Goal: Communication & Community: Ask a question

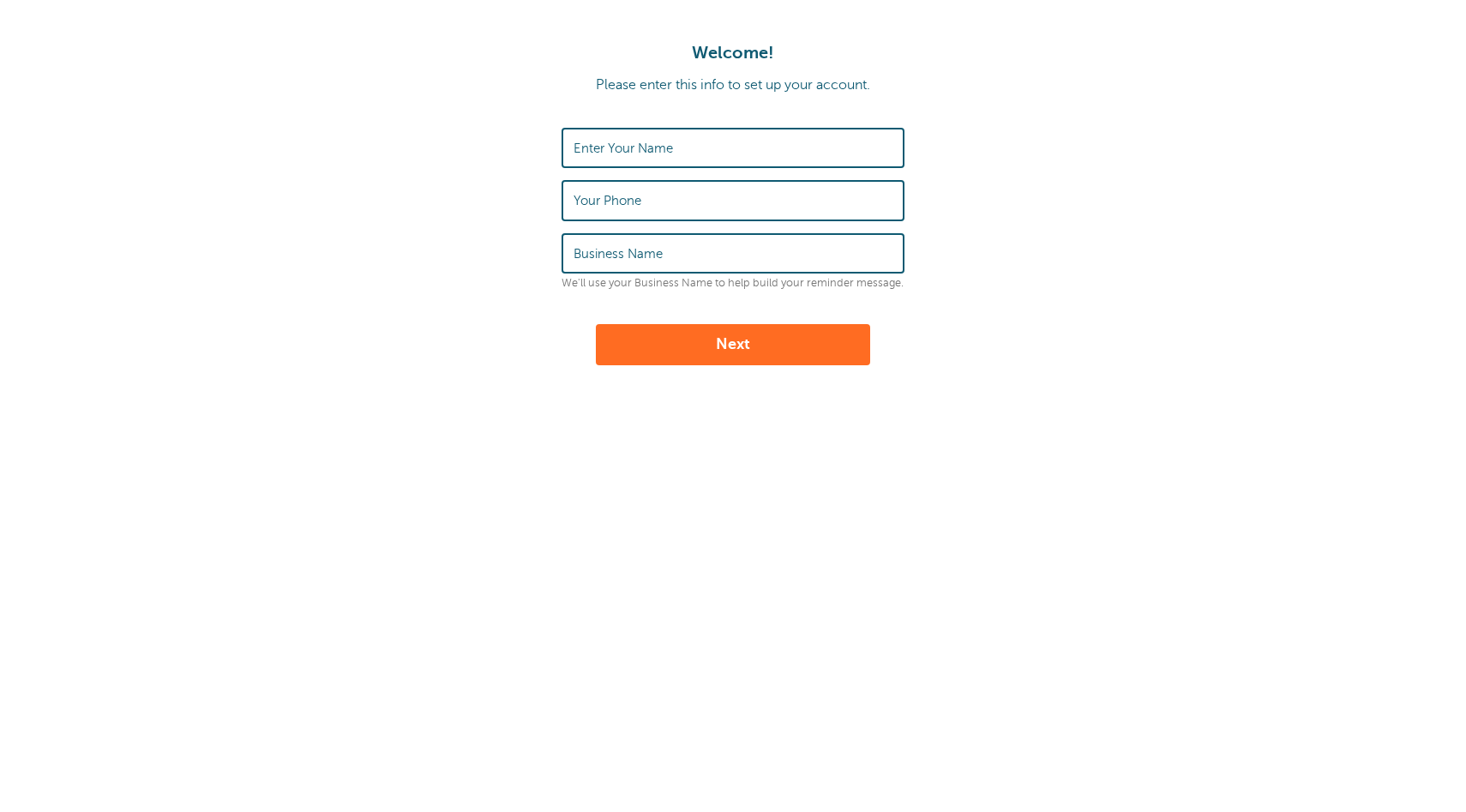
click at [650, 158] on input "Enter Your Name" at bounding box center [733, 148] width 319 height 37
type input "Ф"
type input "[PERSON_NAME]"
click at [647, 197] on input "Your Phone" at bounding box center [733, 200] width 319 height 37
type input "0952118199"
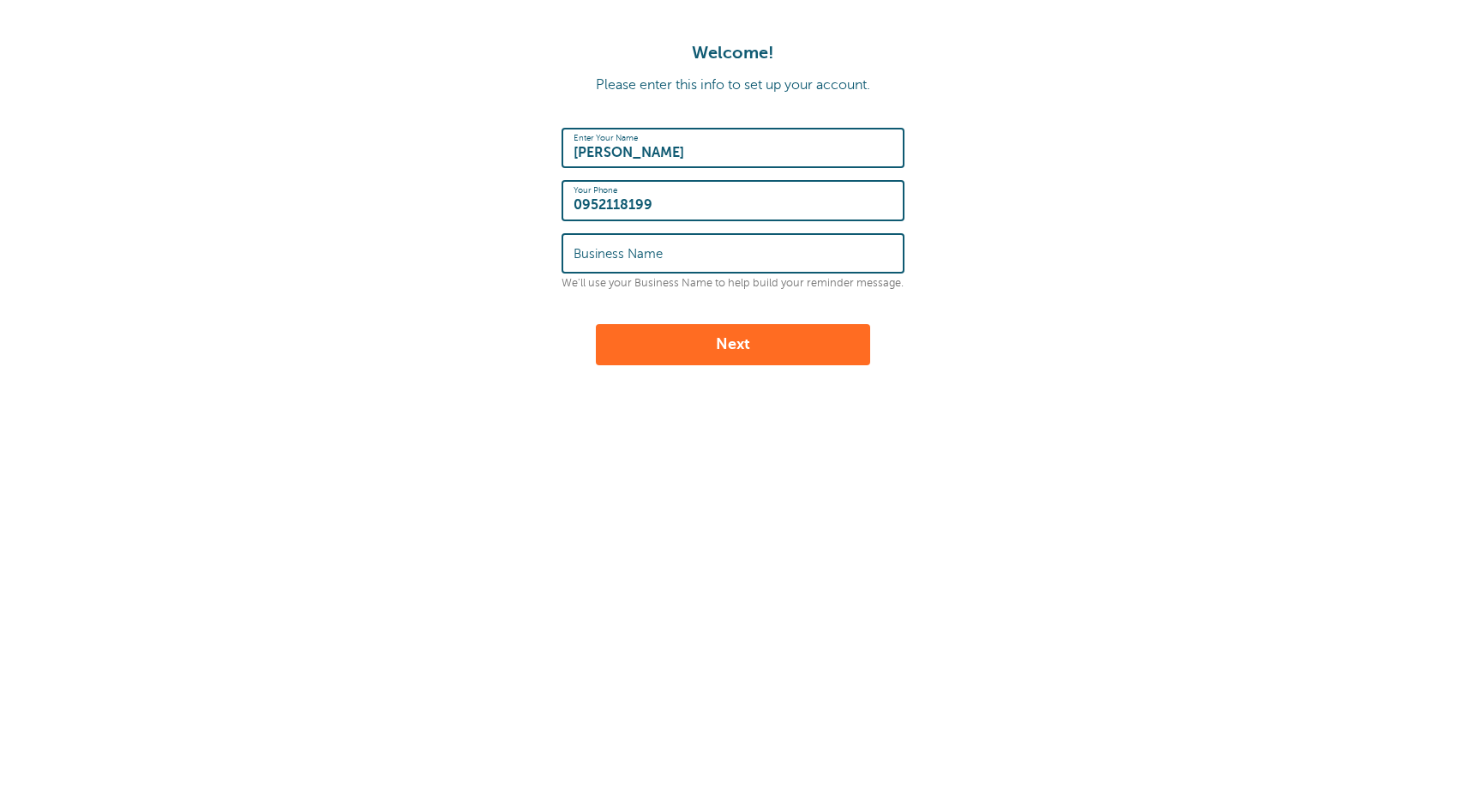
click at [608, 254] on label "Business Name" at bounding box center [618, 254] width 89 height 15
click at [608, 254] on input "Business Name" at bounding box center [733, 253] width 319 height 37
type input "ApiX-Drive"
click at [711, 336] on button "Next" at bounding box center [733, 345] width 274 height 42
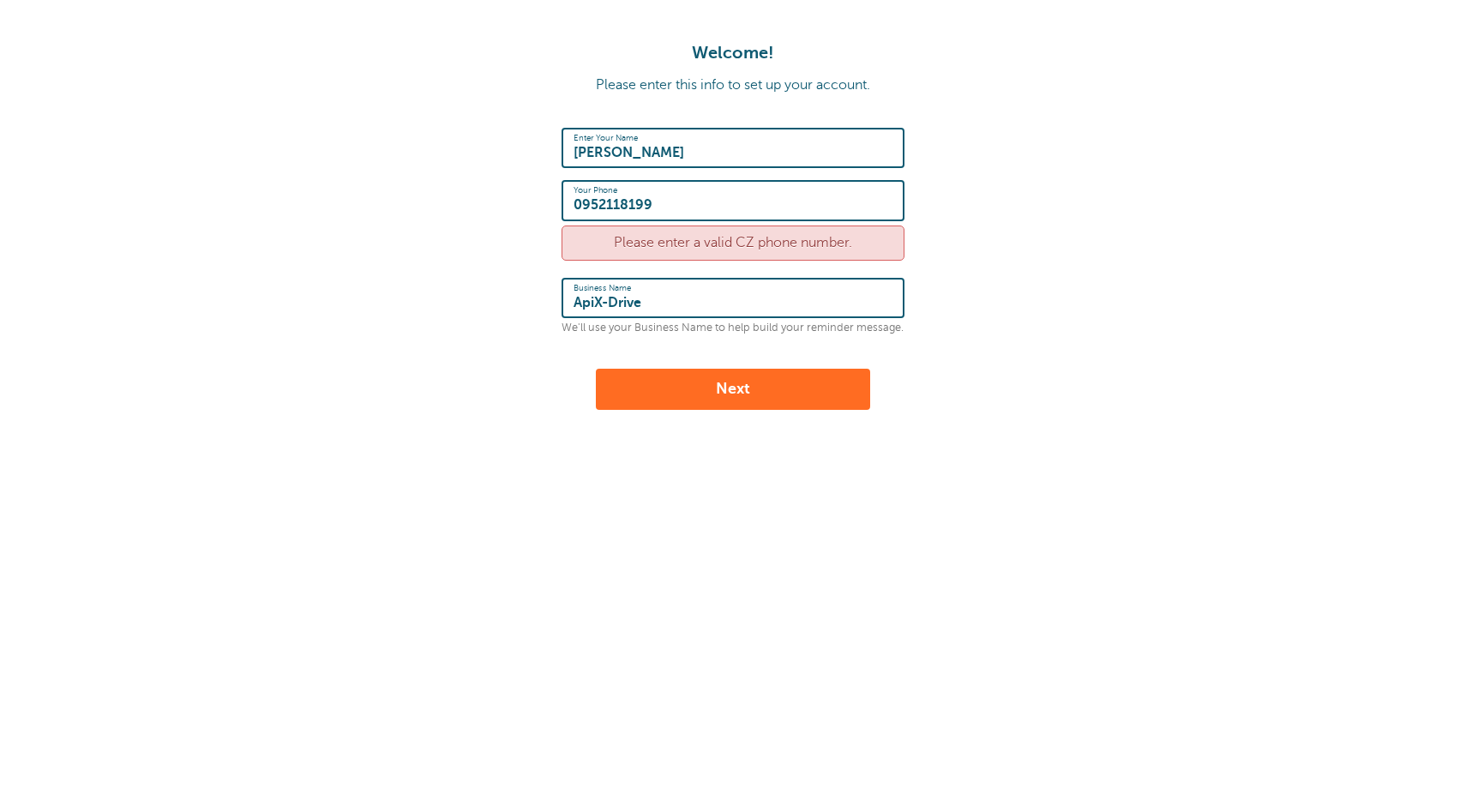
drag, startPoint x: 671, startPoint y: 206, endPoint x: 521, endPoint y: 207, distance: 150.0
click at [521, 207] on form "Enter Your Name Alice Your Phone 0952118199 Please enter a valid CZ phone numbe…" at bounding box center [733, 268] width 1432 height 282
click at [616, 202] on input "Your Phone" at bounding box center [733, 200] width 319 height 37
type input "728497616"
click at [716, 392] on button "Next" at bounding box center [733, 389] width 274 height 42
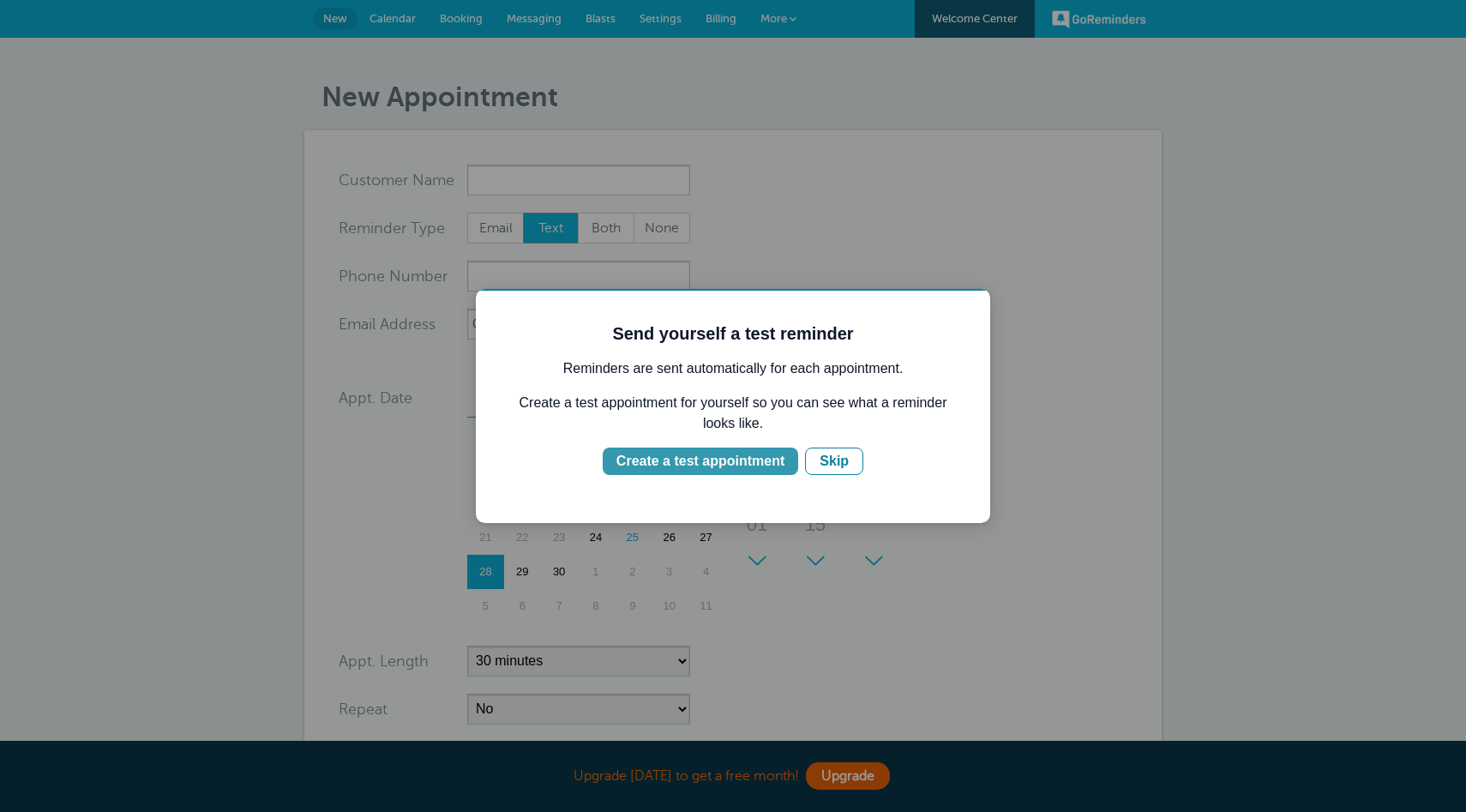
click at [725, 458] on div "Create a test appointment" at bounding box center [700, 461] width 168 height 20
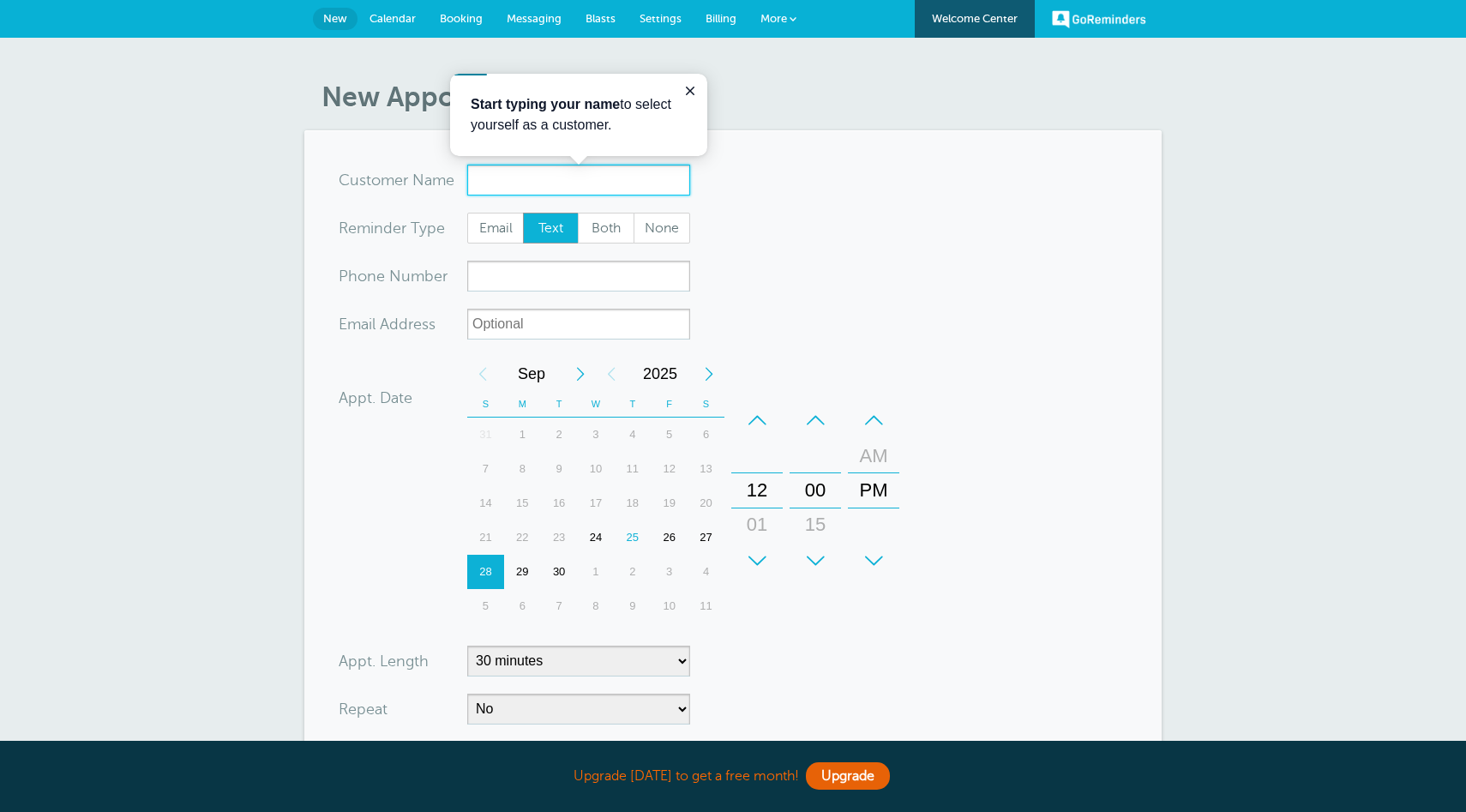
click at [497, 183] on input "x-no-autofill" at bounding box center [578, 180] width 223 height 31
type input "Test 1"
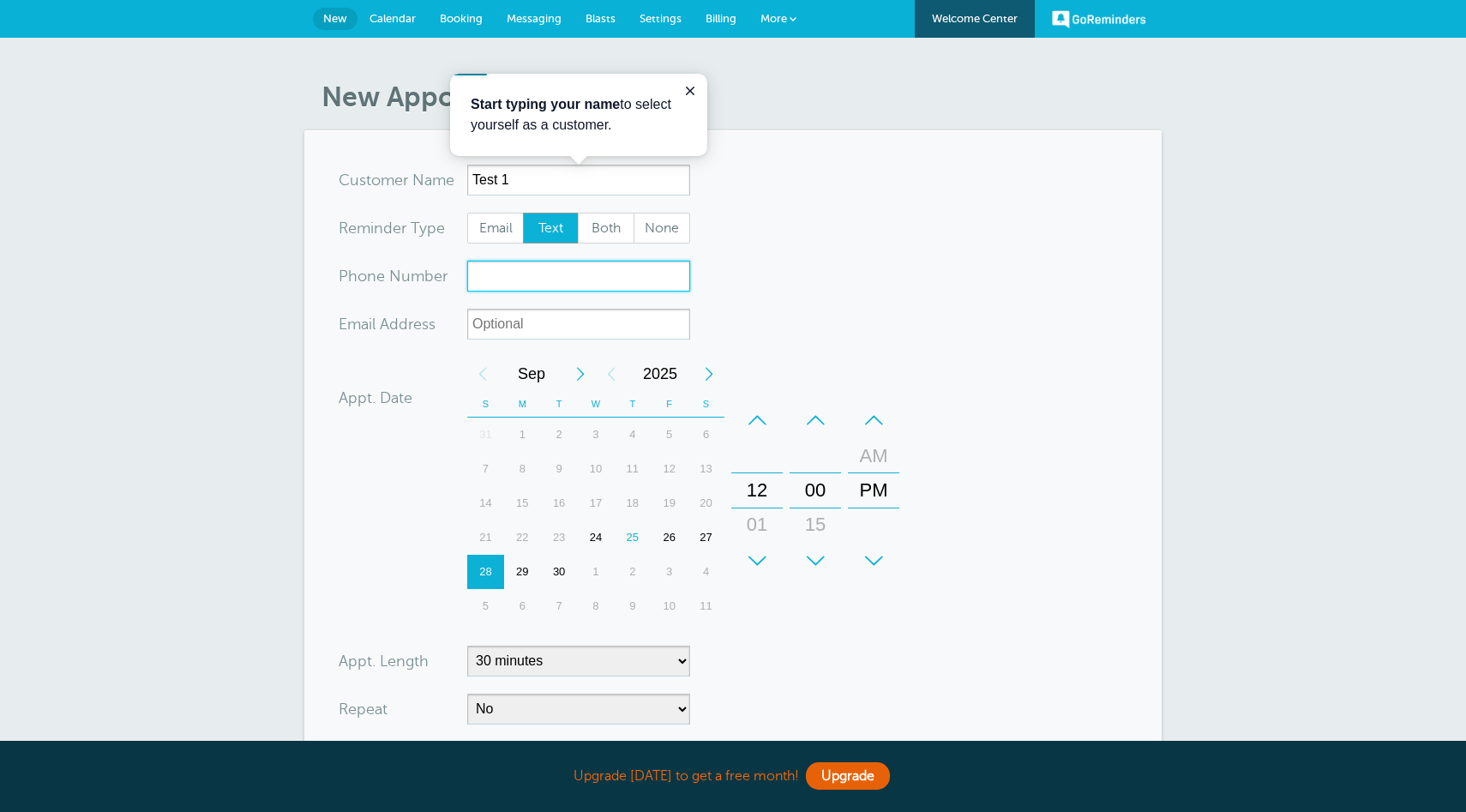
click at [514, 287] on input "xxx-no-autofill" at bounding box center [578, 276] width 223 height 31
type input "55678790"
click at [524, 333] on input "xx-no-autofill" at bounding box center [578, 324] width 223 height 31
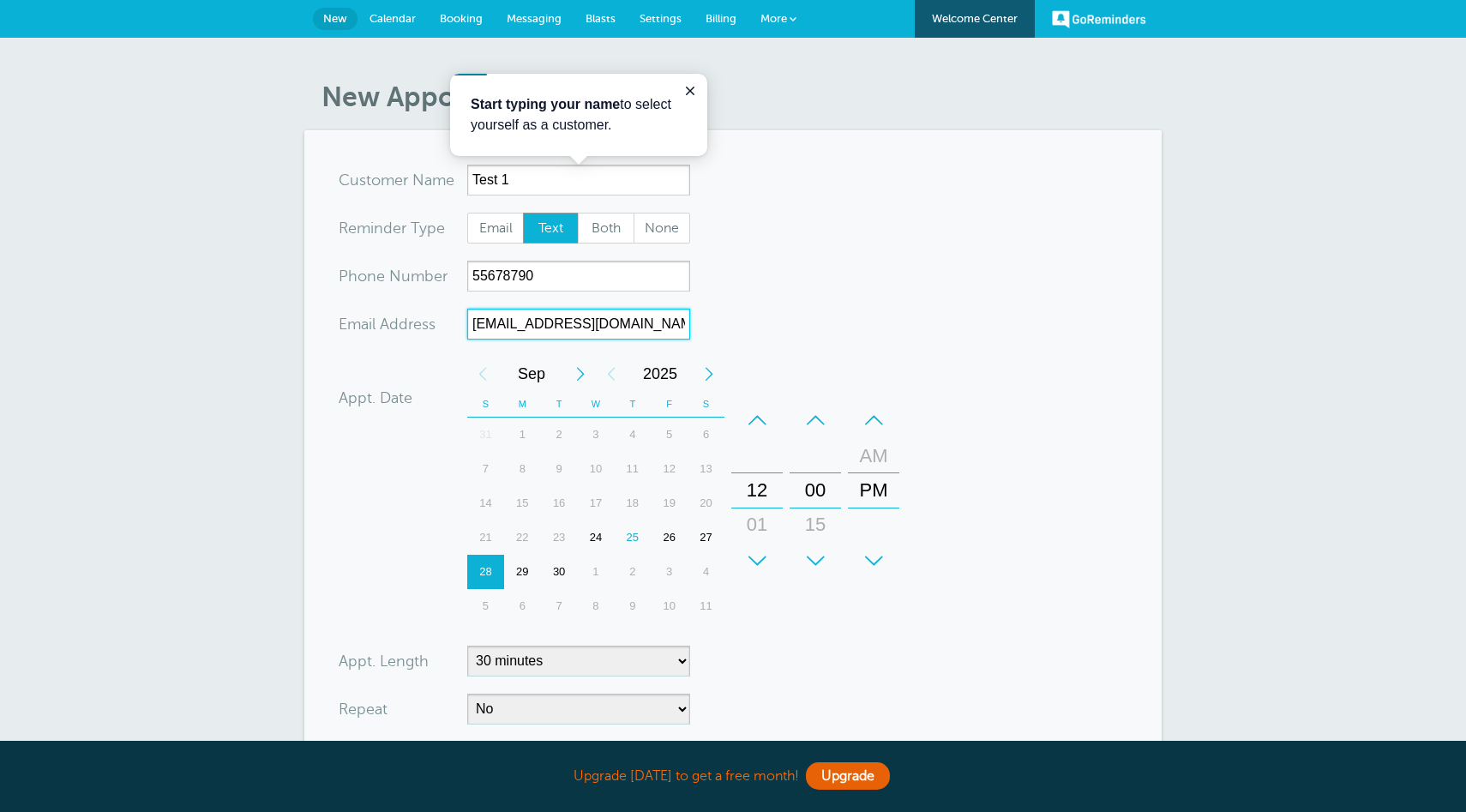
click at [562, 567] on div "30" at bounding box center [559, 573] width 37 height 35
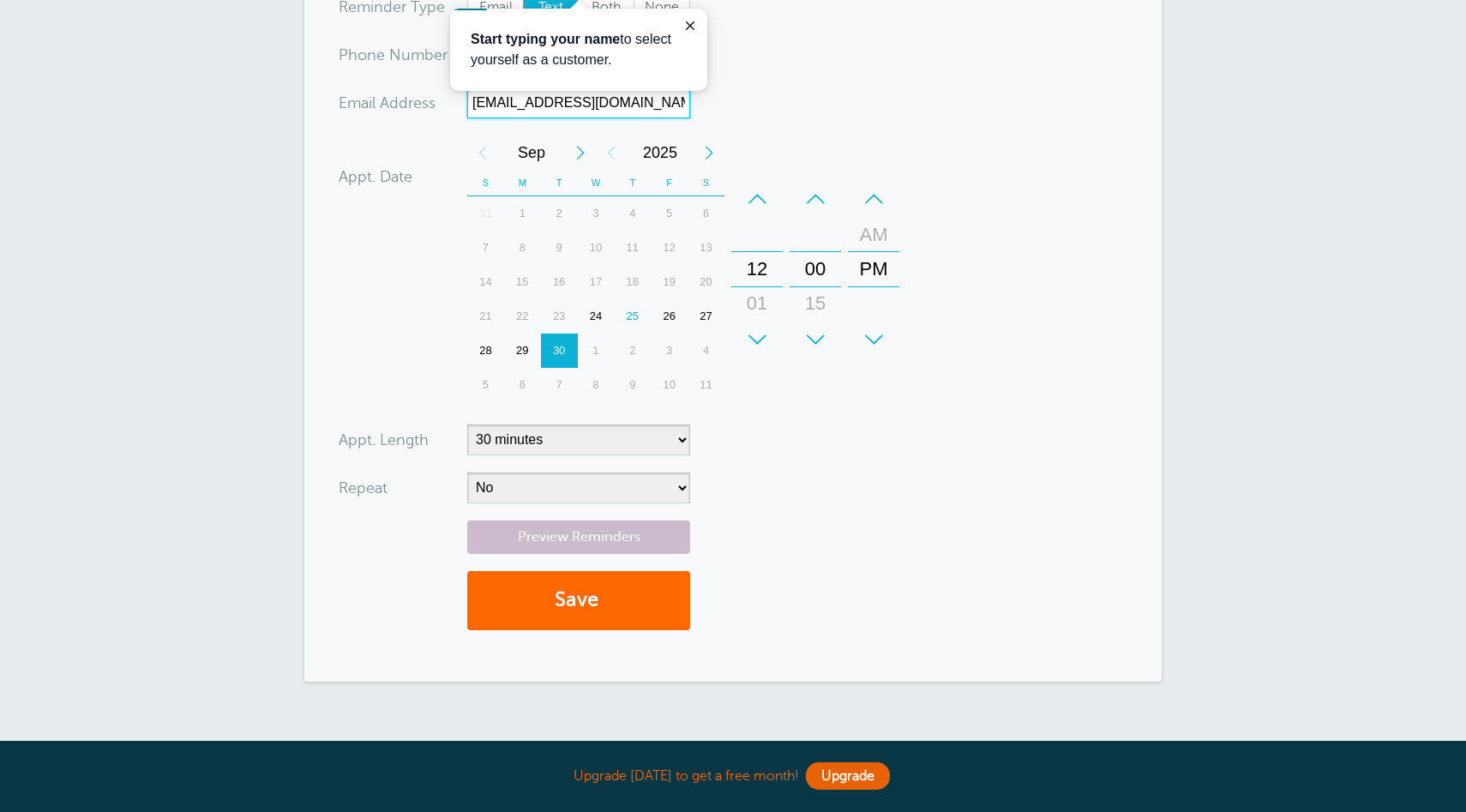
scroll to position [251, 0]
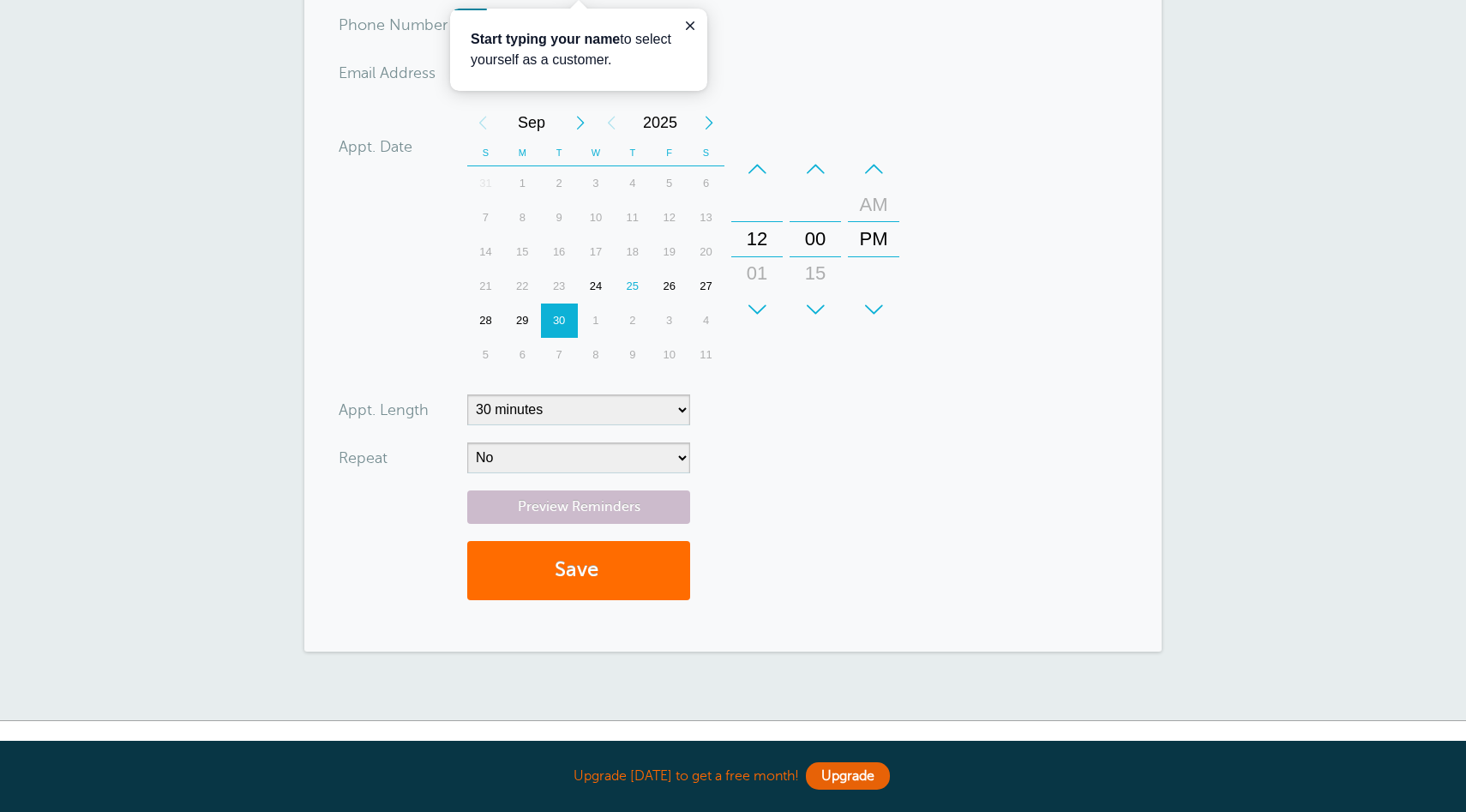
type input "hgfdi@gmail.com"
click at [606, 569] on button "Save" at bounding box center [578, 570] width 223 height 59
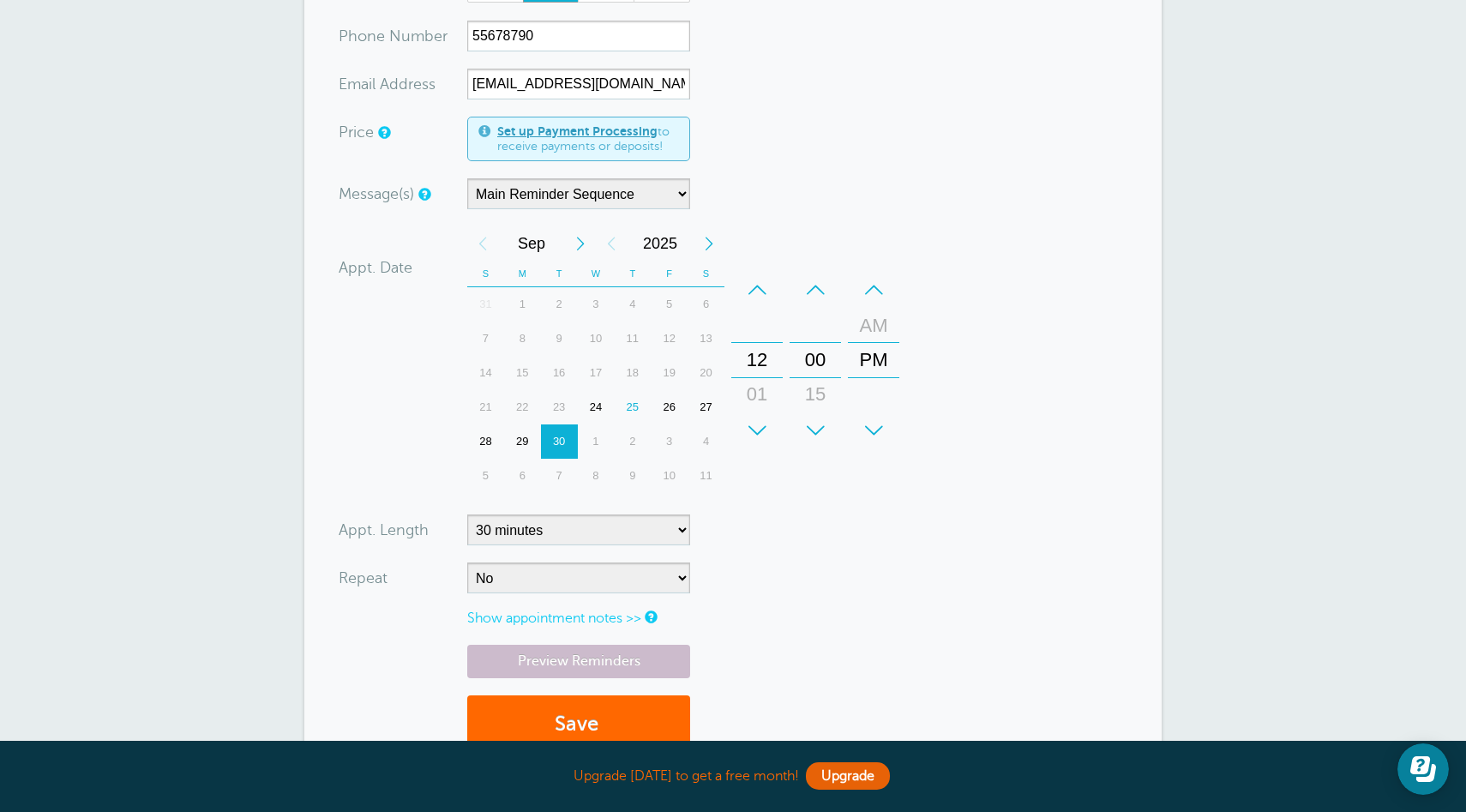
scroll to position [328, 0]
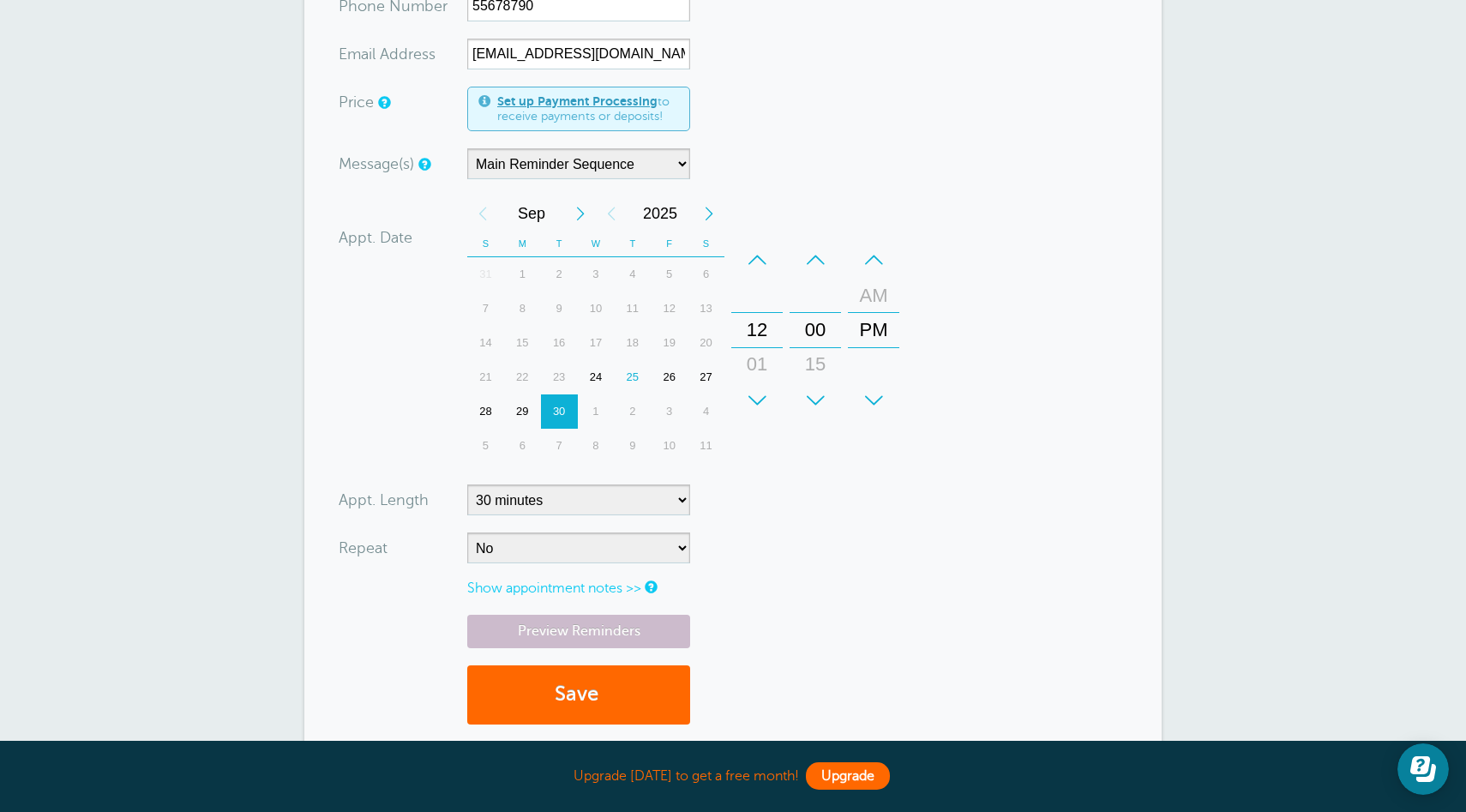
click at [849, 774] on link "Upgrade" at bounding box center [848, 775] width 84 height 27
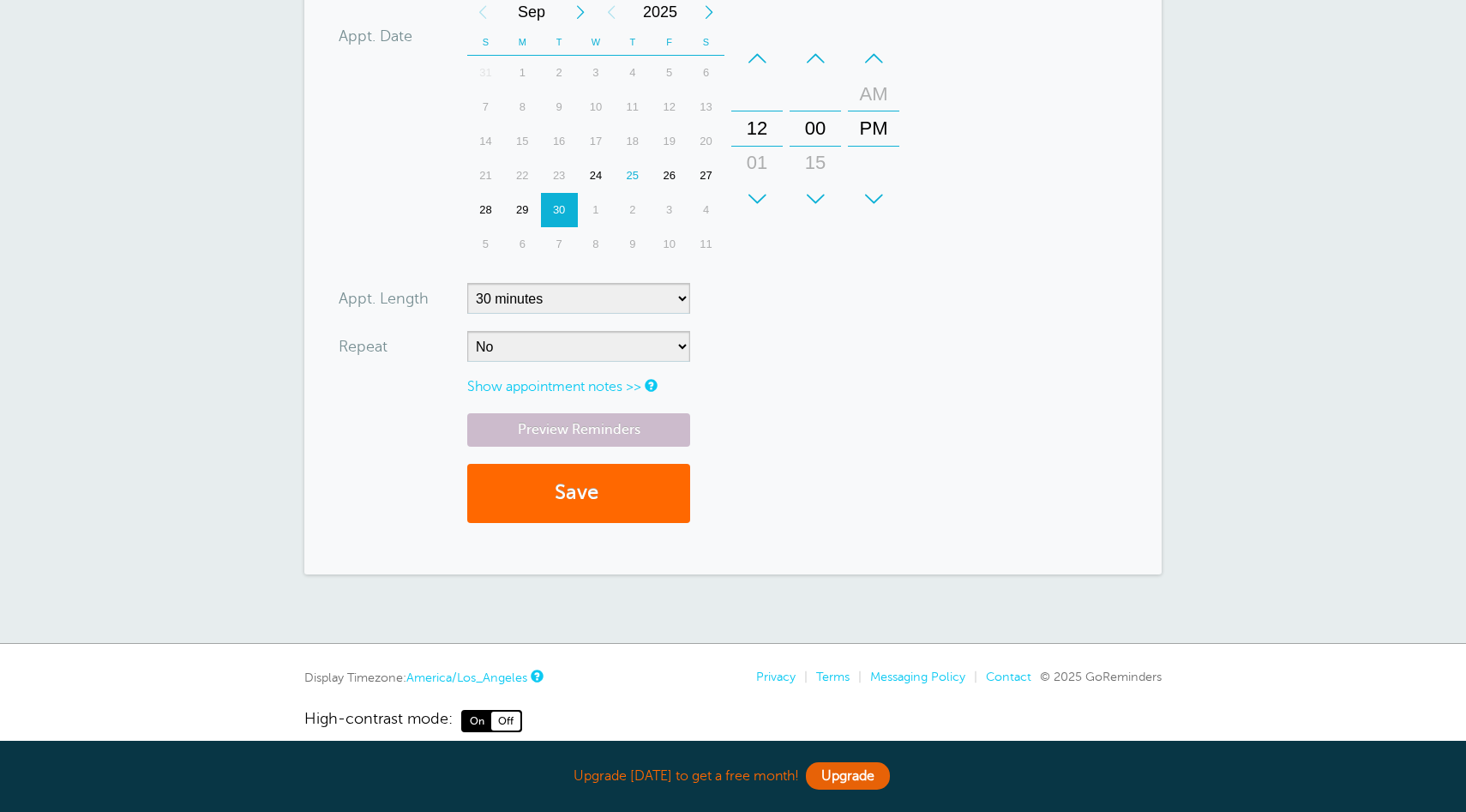
scroll to position [523, 0]
click at [606, 501] on button "Save" at bounding box center [578, 494] width 223 height 59
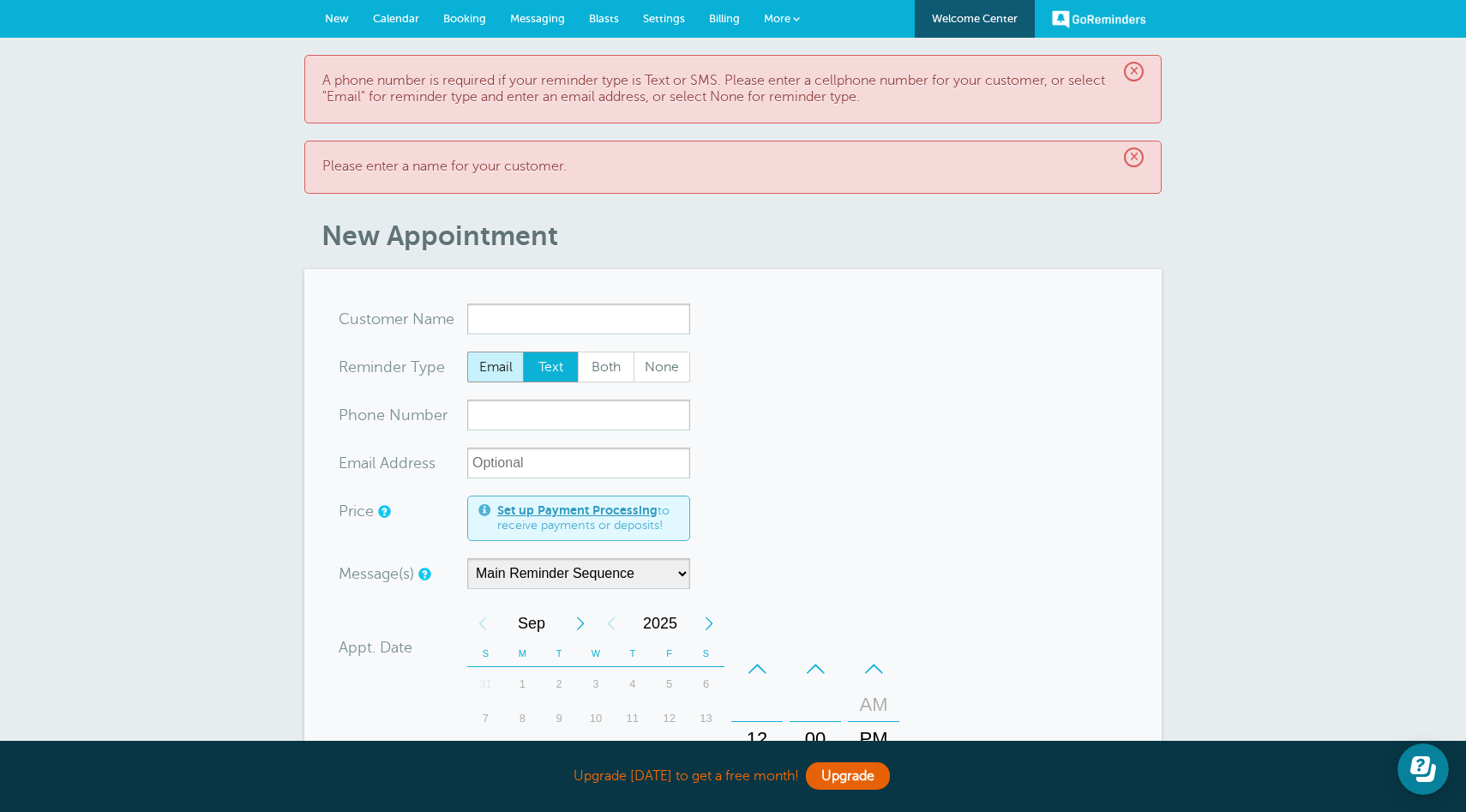
click at [494, 373] on span "Email" at bounding box center [495, 367] width 55 height 29
click at [467, 351] on input "Email" at bounding box center [466, 350] width 1 height 1
radio input "true"
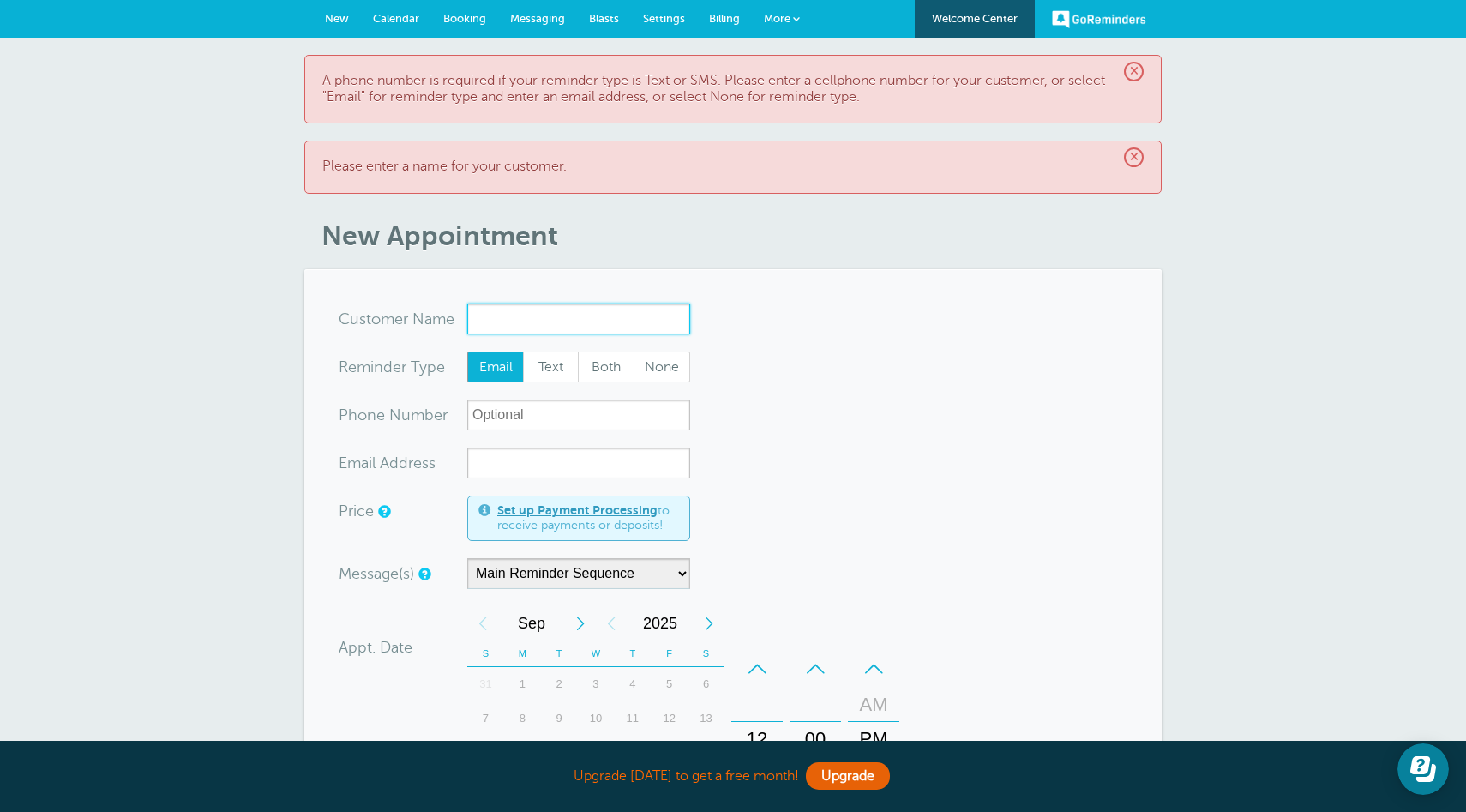
click at [498, 315] on input "x-no-autofill" at bounding box center [578, 319] width 223 height 31
type input "Test 1"
click at [493, 468] on input "xx-no-autofill" at bounding box center [578, 463] width 223 height 31
paste input "[PERSON_NAME][EMAIL_ADDRESS][DOMAIN_NAME]"
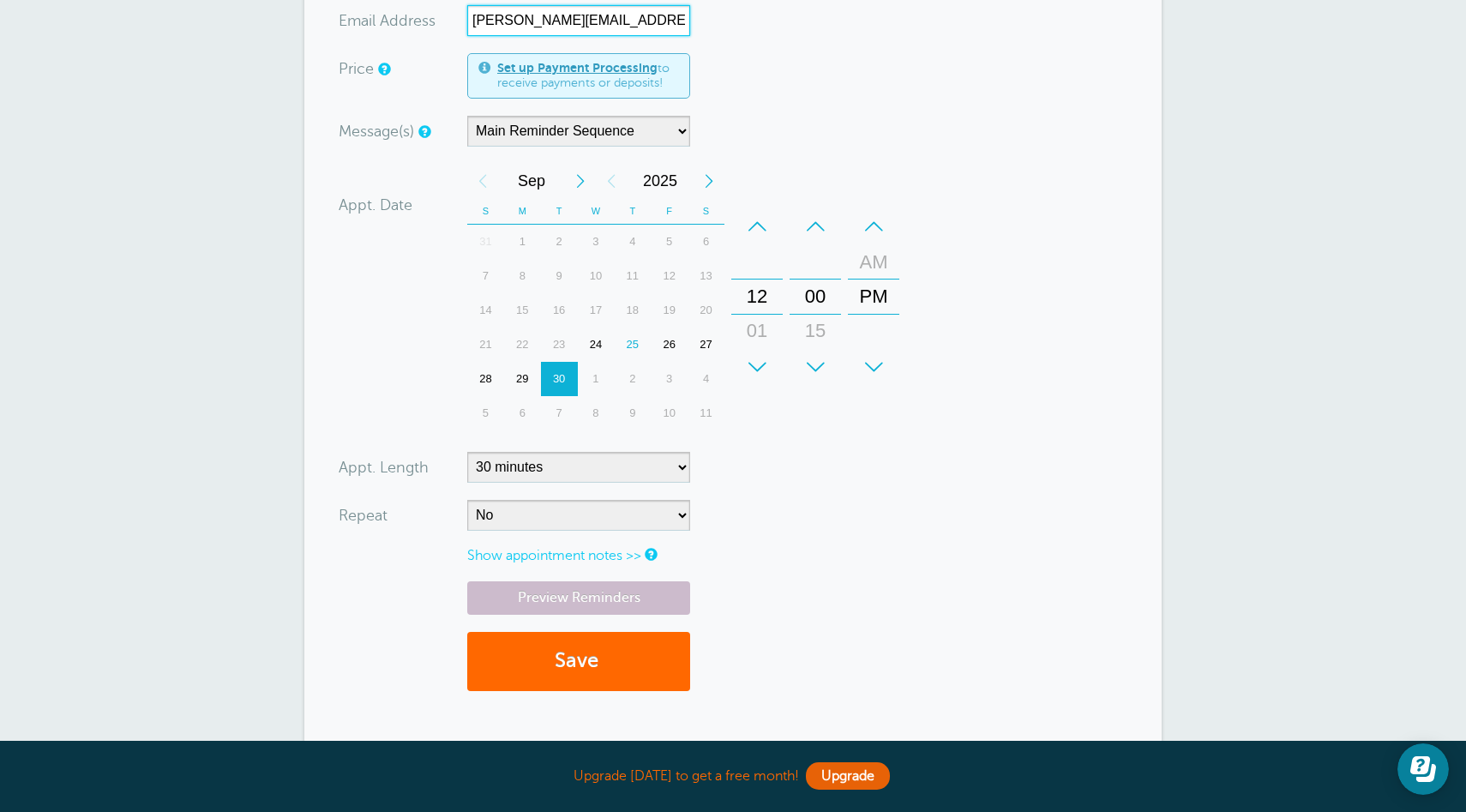
scroll to position [456, 0]
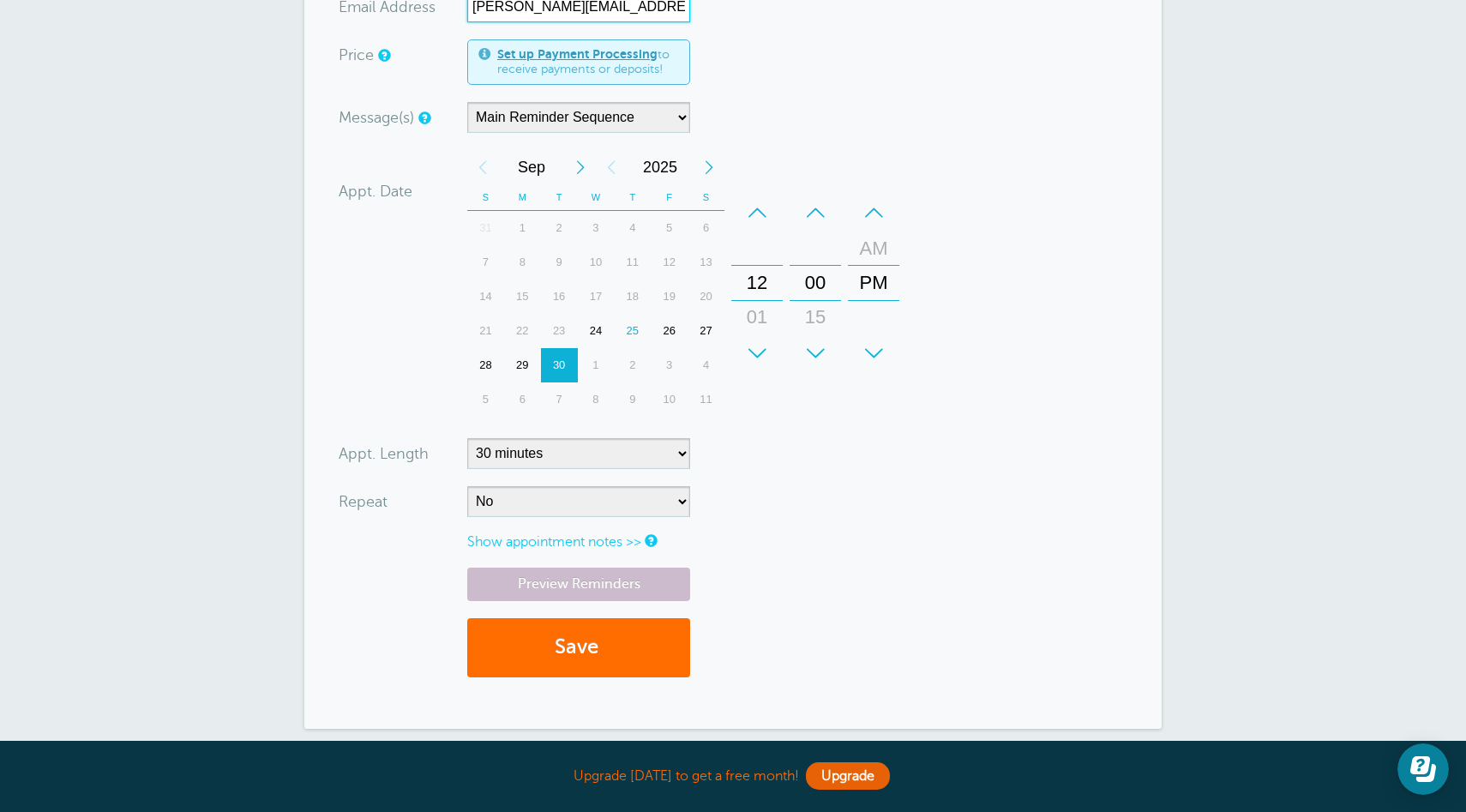
type input "[PERSON_NAME][EMAIL_ADDRESS][DOMAIN_NAME]"
click at [575, 655] on button "Save" at bounding box center [578, 647] width 223 height 59
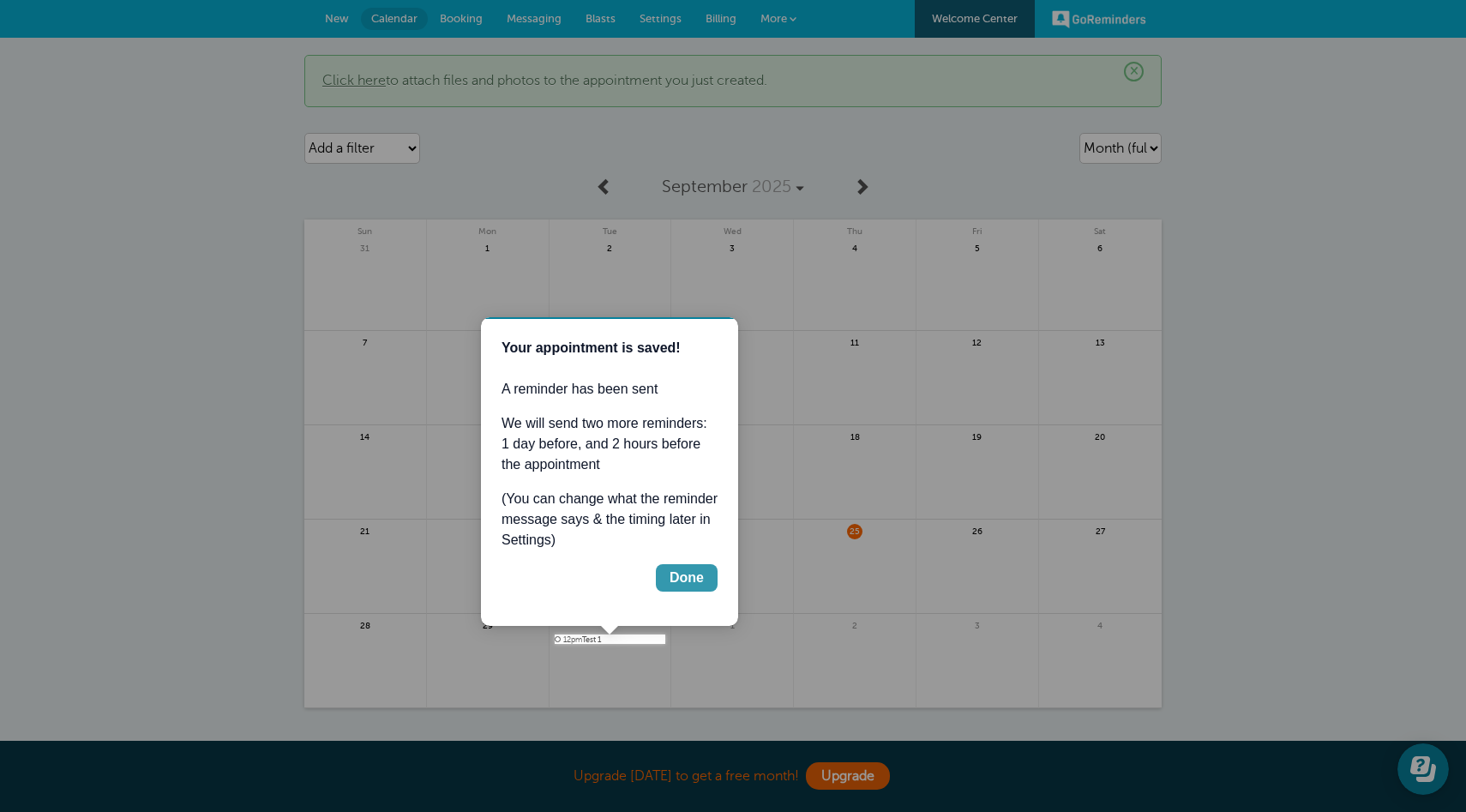
click at [691, 581] on div "Done" at bounding box center [688, 577] width 35 height 20
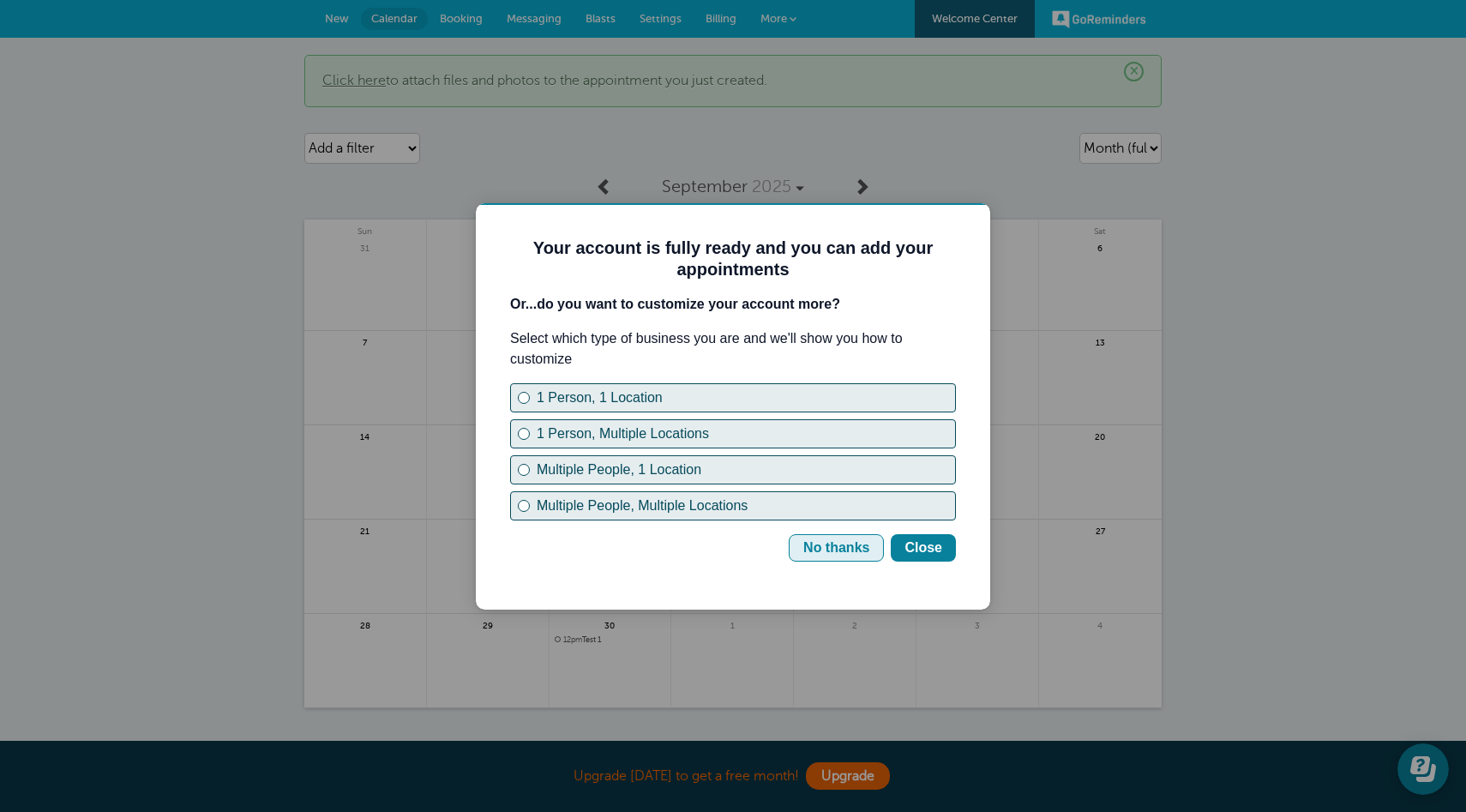
click at [839, 549] on div "No thanks" at bounding box center [836, 547] width 66 height 20
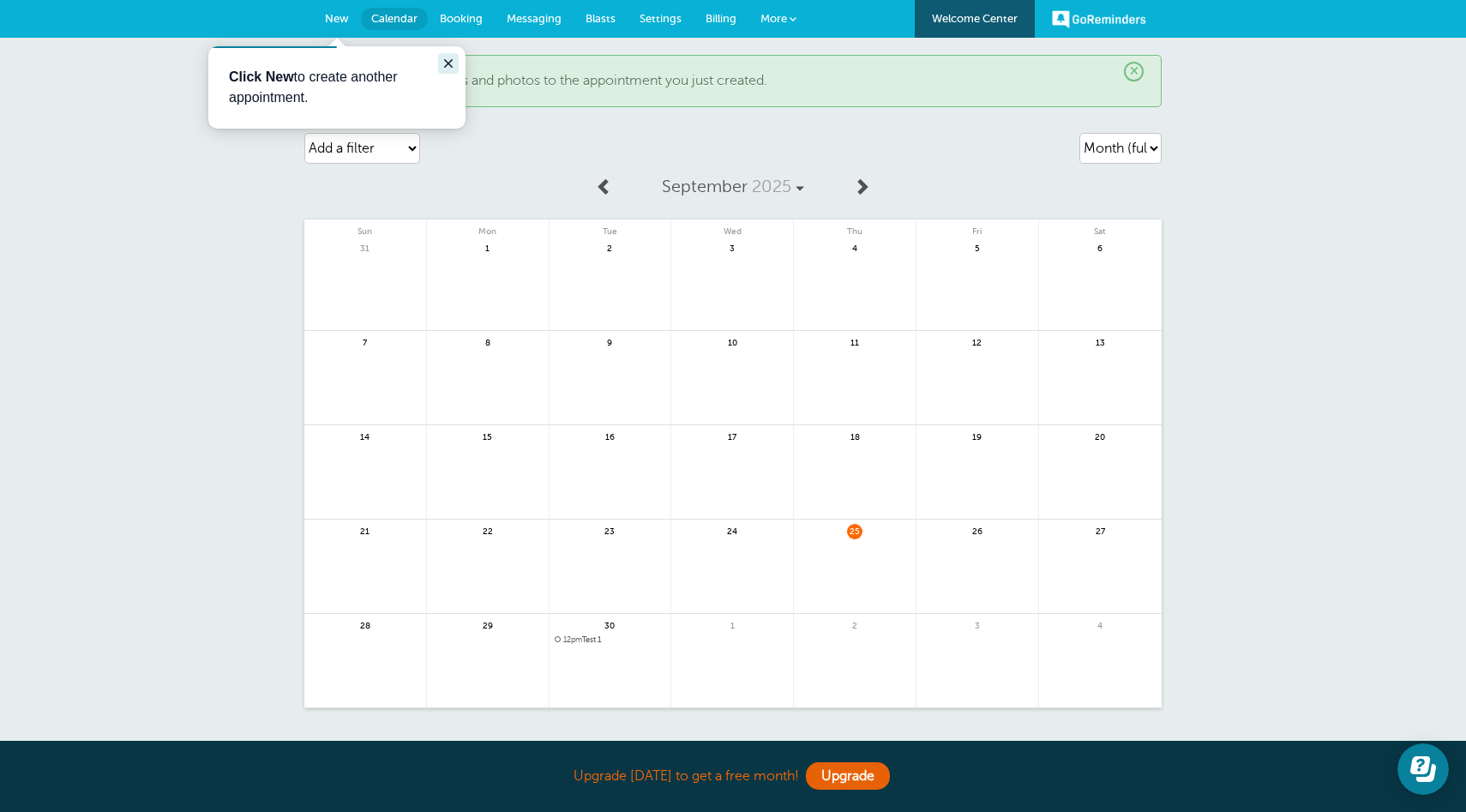
click at [452, 62] on icon "Close guide" at bounding box center [448, 64] width 14 height 14
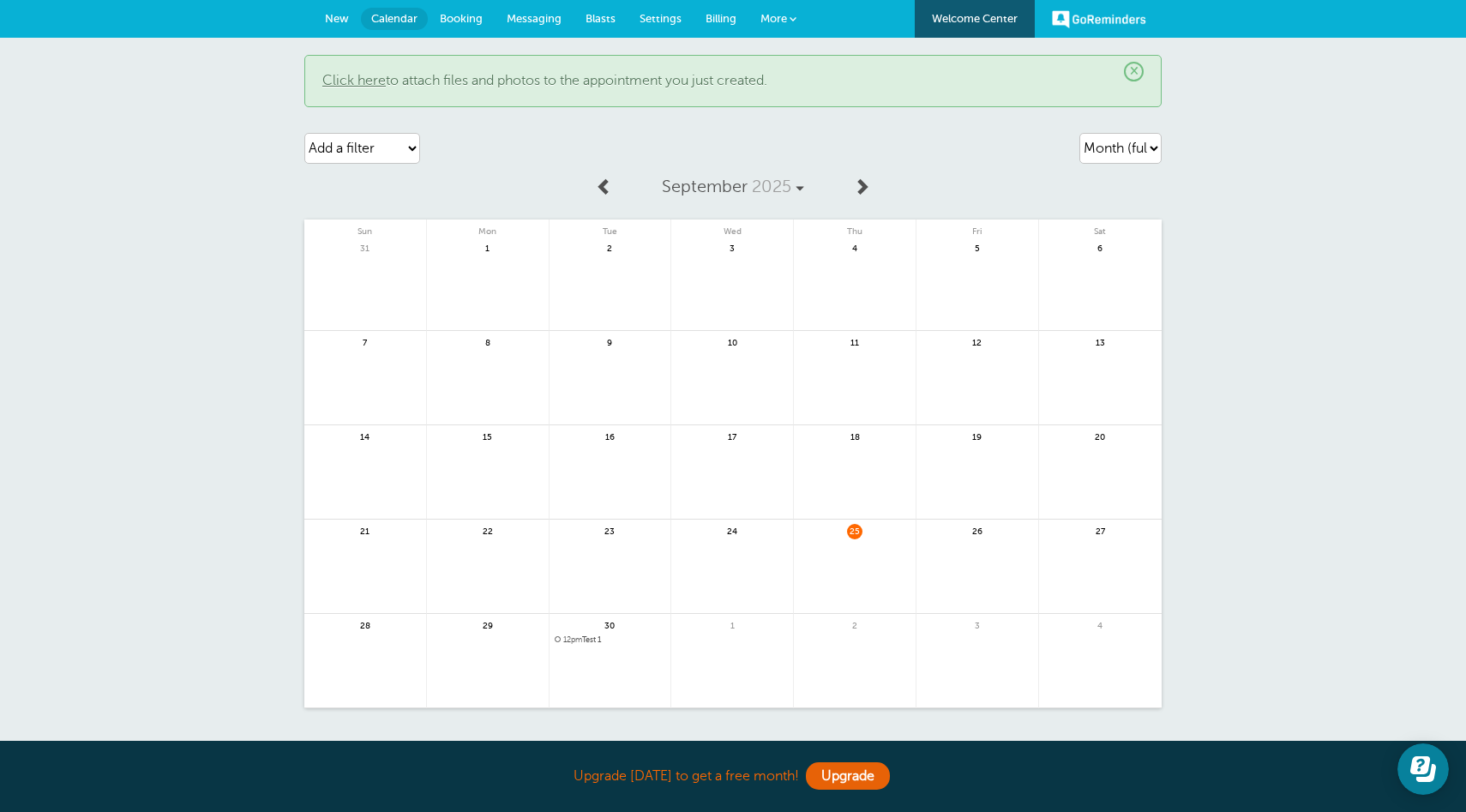
click at [655, 16] on span "Settings" at bounding box center [661, 17] width 42 height 13
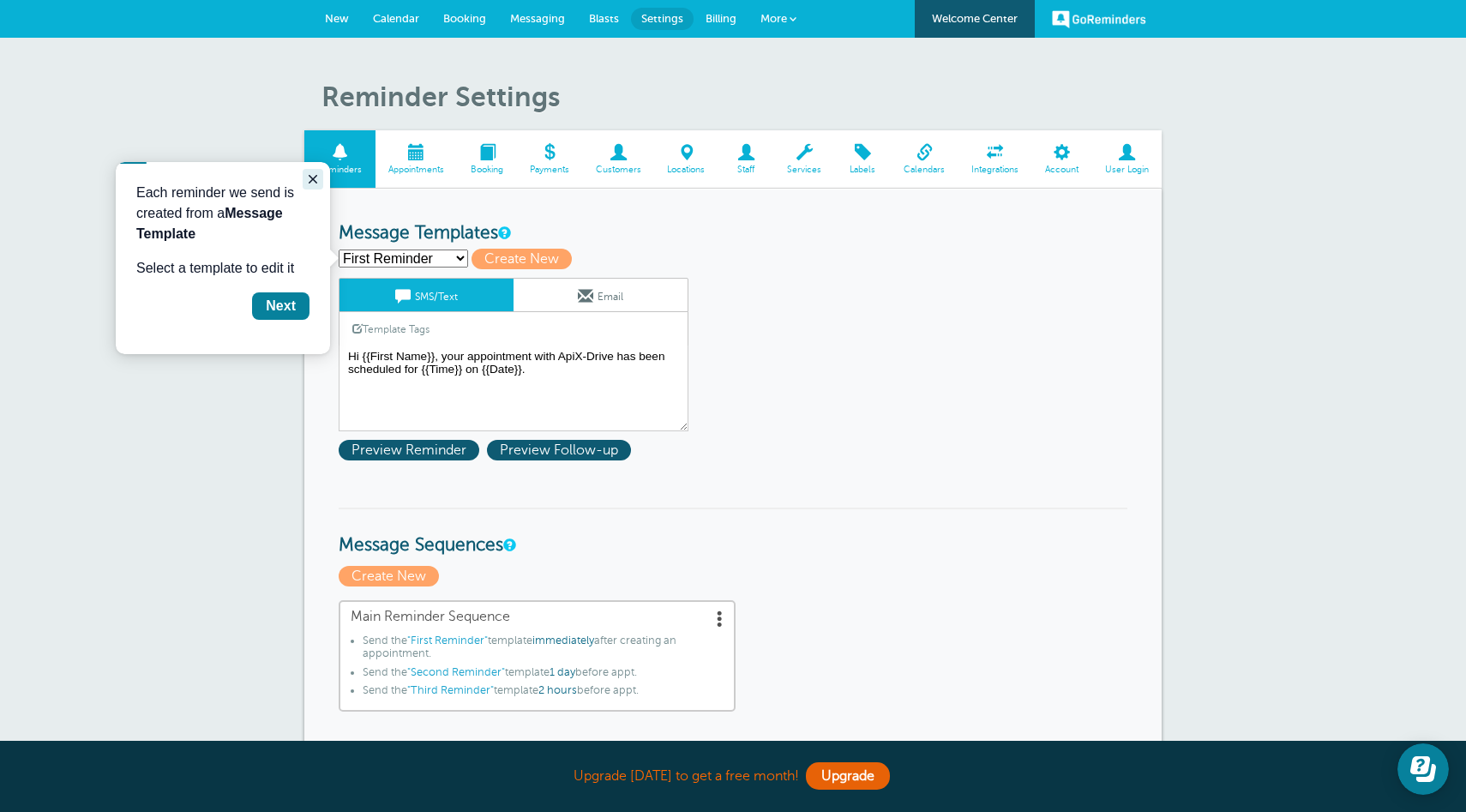
click at [317, 176] on icon "Close guide" at bounding box center [313, 179] width 14 height 14
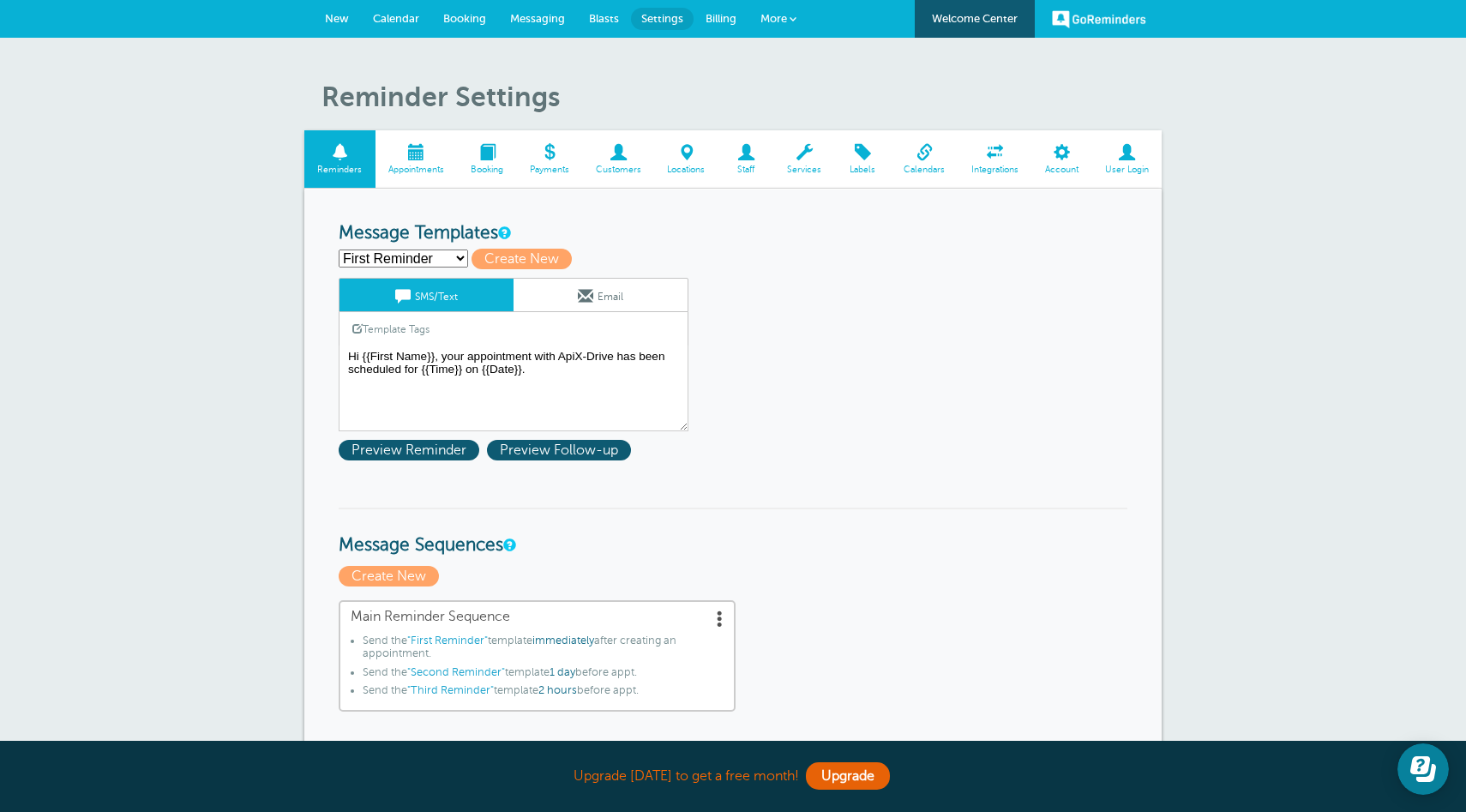
click at [1000, 166] on span "Integrations" at bounding box center [996, 169] width 57 height 11
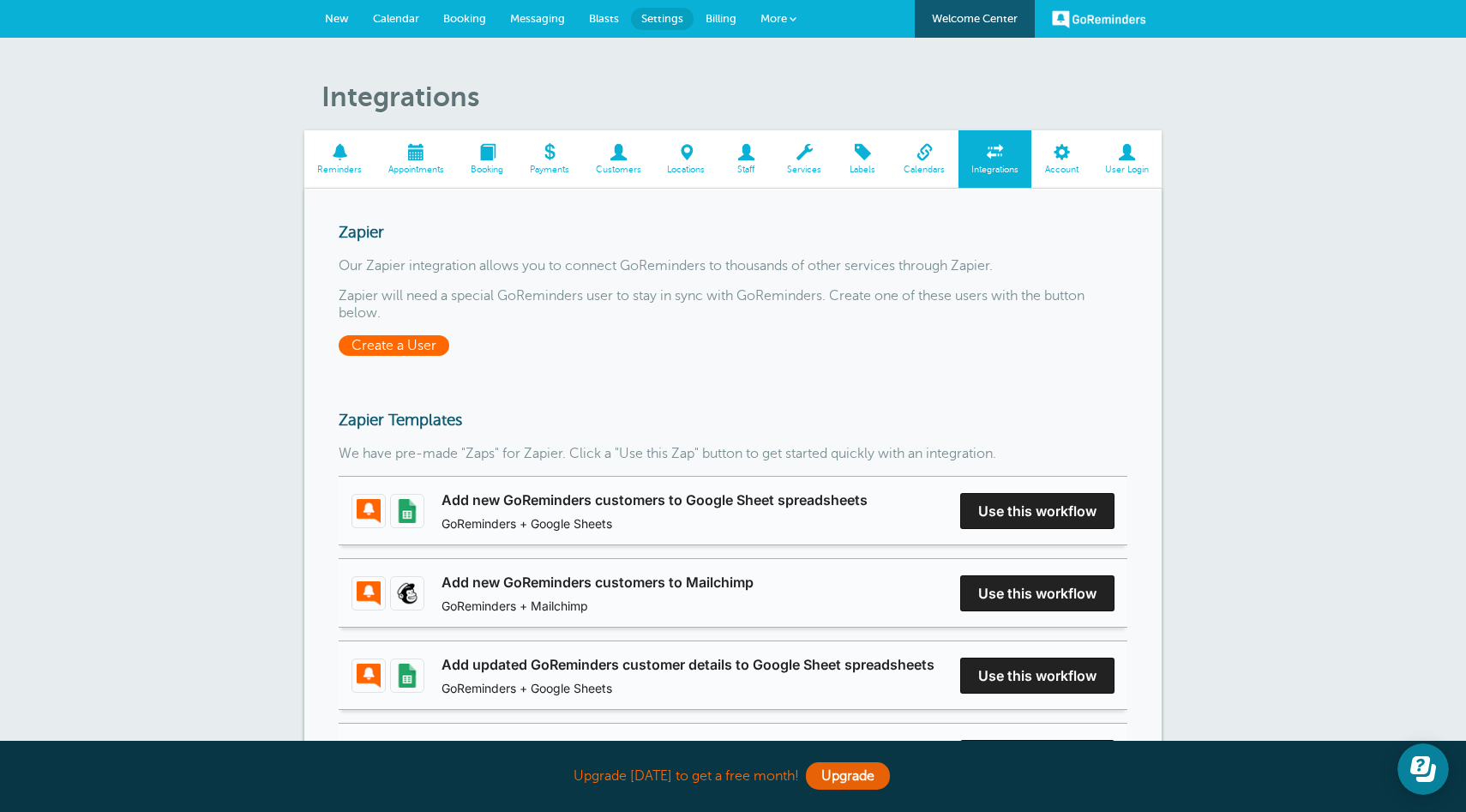
click at [386, 343] on span "Create a User" at bounding box center [394, 345] width 111 height 20
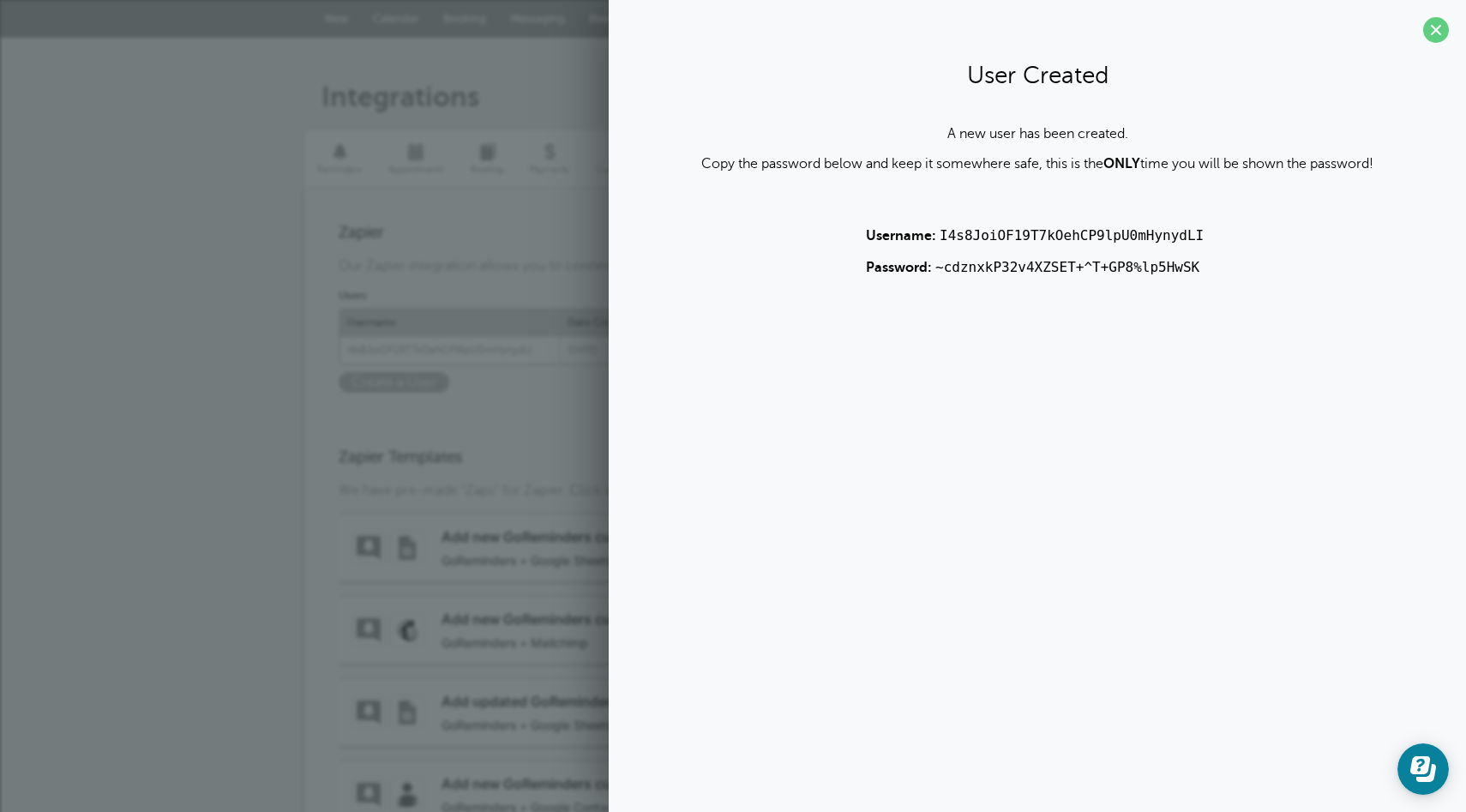
click at [1004, 231] on code "I4s8JoiOF19T7kOehCP9lpU0mHynydLI" at bounding box center [1072, 235] width 265 height 16
copy code "I4s8JoiOF19T7kOehCP9lpU0mHynydLI"
click at [1006, 274] on p "Password: ~cdznxkP32v4XZSET+^T+GP8%lp5HwSK" at bounding box center [1037, 267] width 343 height 17
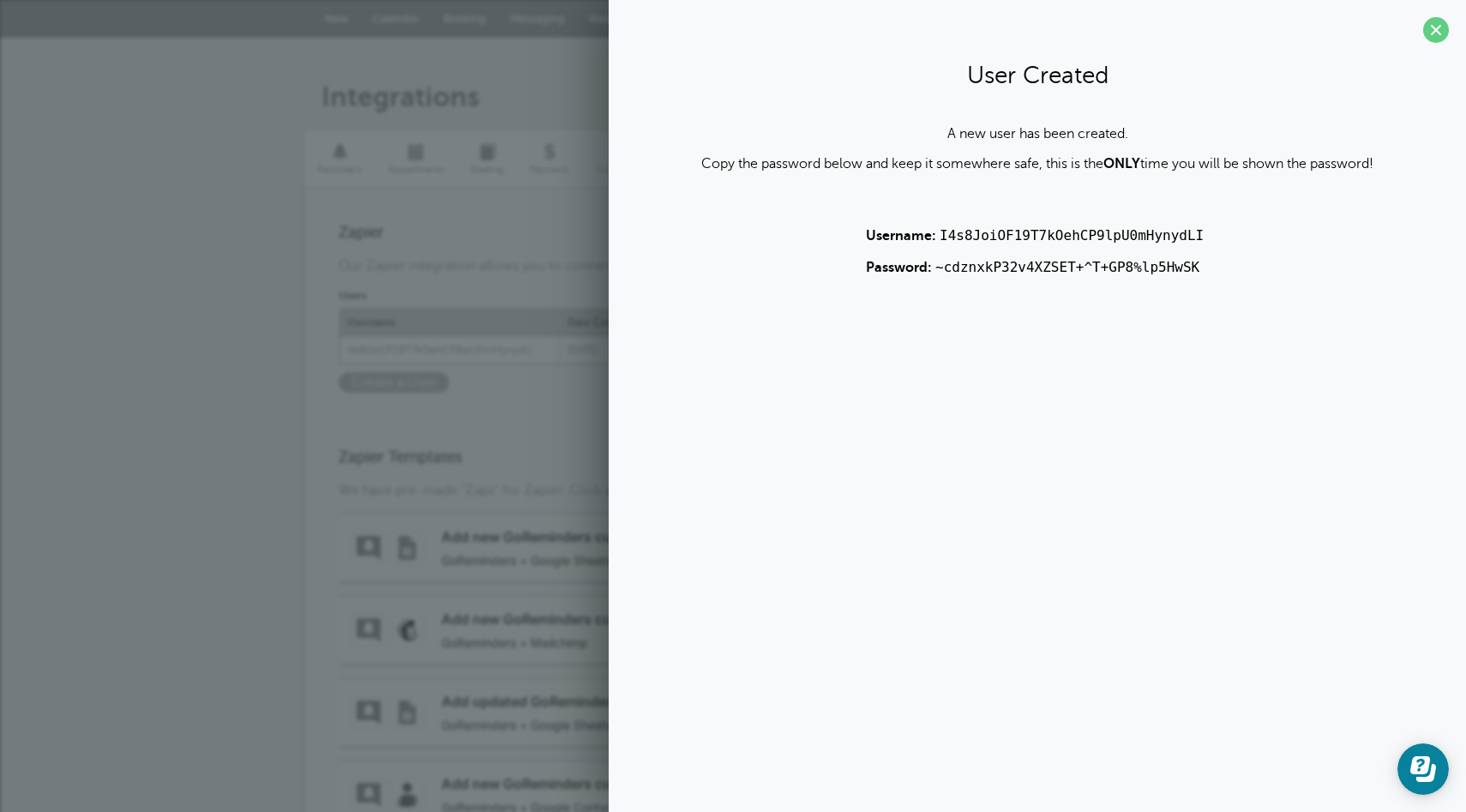
click at [1011, 265] on code "~cdznxkP32v4XZSET+^T+GP8%lp5HwSK" at bounding box center [1068, 266] width 265 height 16
click at [1023, 267] on code "~cdznxkP32v4XZSET+^T+GP8%lp5HwSK" at bounding box center [1068, 266] width 265 height 16
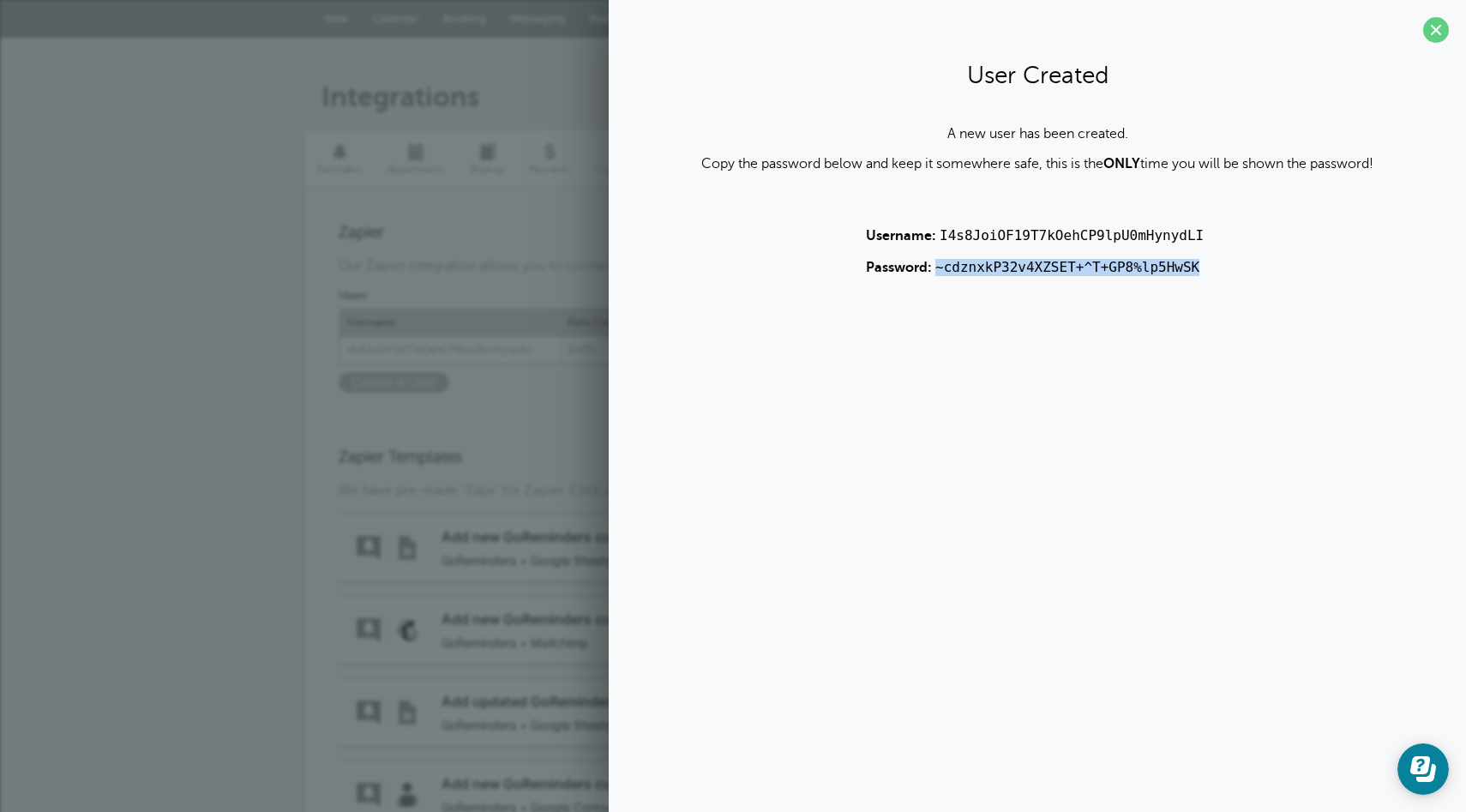
drag, startPoint x: 1198, startPoint y: 269, endPoint x: 936, endPoint y: 266, distance: 262.0
click at [936, 266] on code "~cdznxkP32v4XZSET+^T+GP8%lp5HwSK" at bounding box center [1068, 266] width 265 height 16
copy code "~cdznxkP32v4XZSET+^T+GP8%lp5HwSK"
click at [1424, 37] on span at bounding box center [1436, 30] width 26 height 26
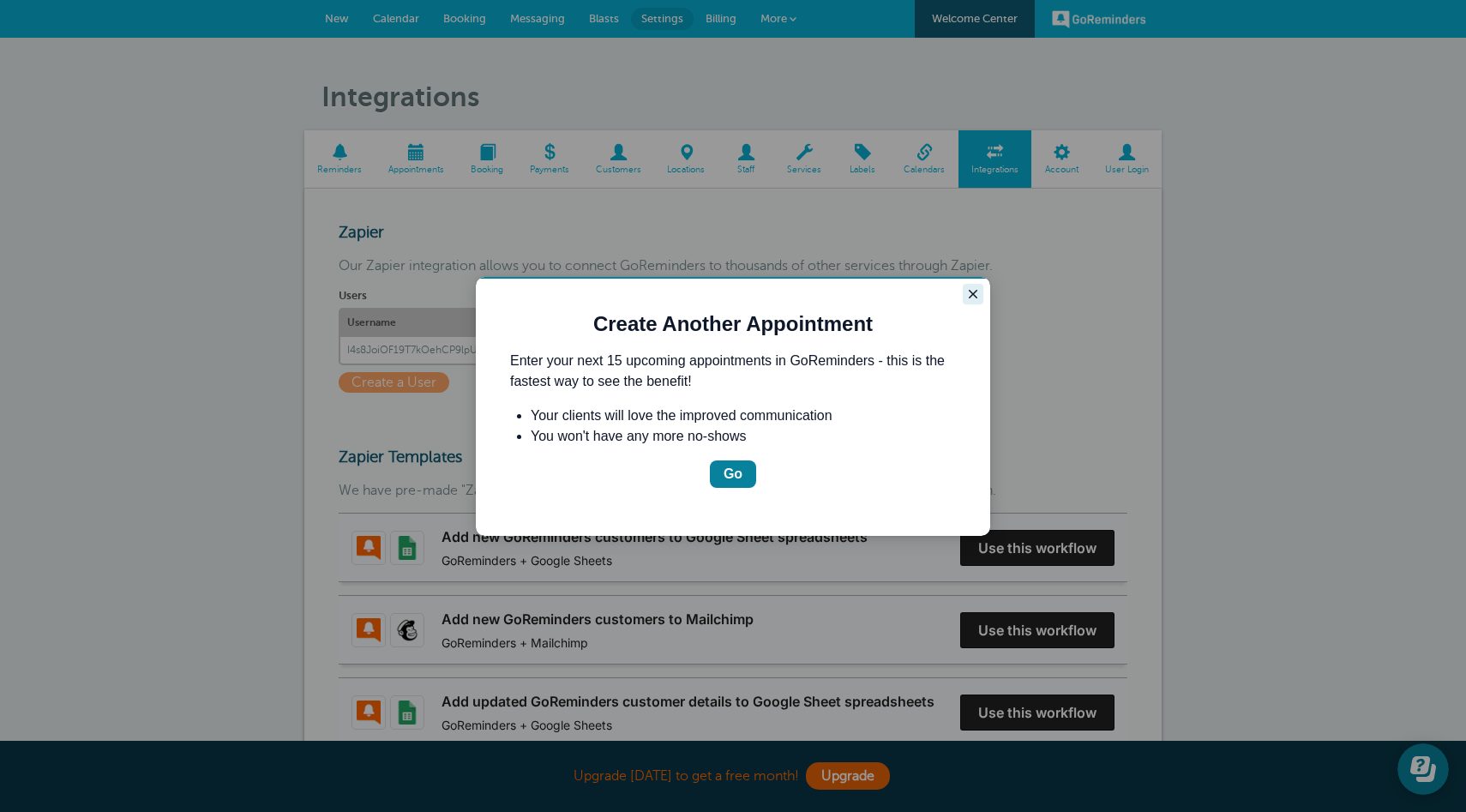
click at [969, 289] on icon "Close guide" at bounding box center [973, 294] width 14 height 14
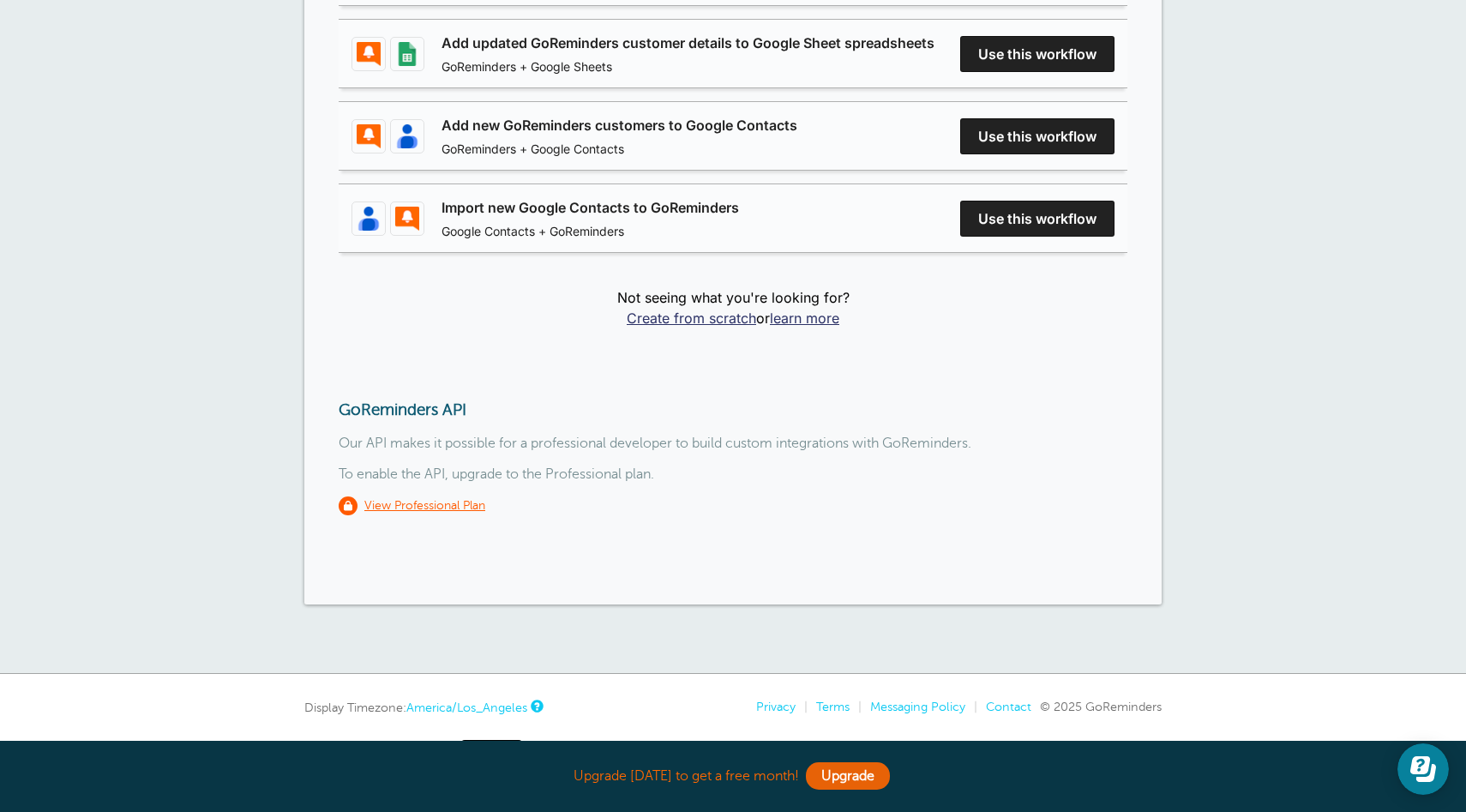
scroll to position [661, 0]
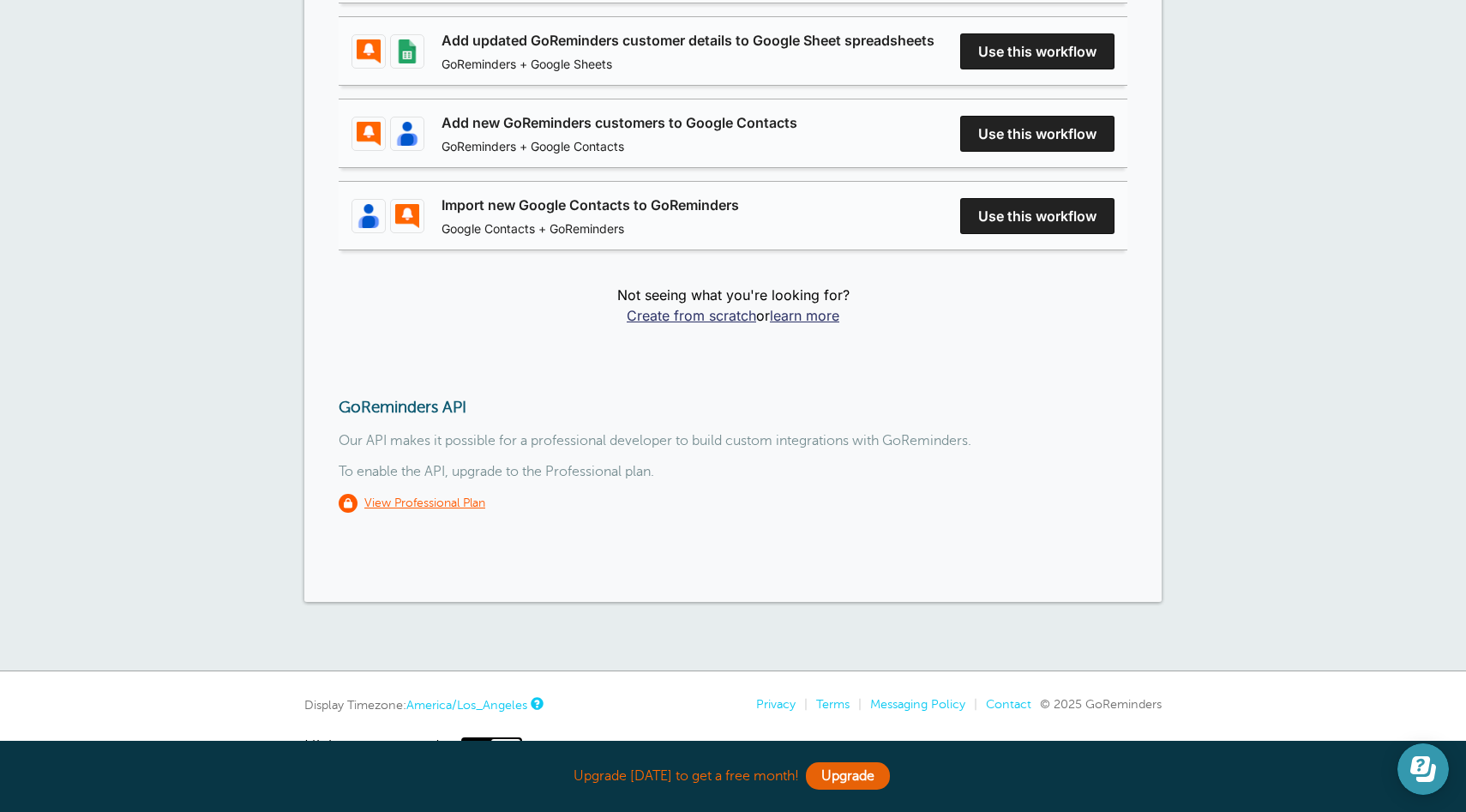
click at [1424, 779] on icon "Open Learn | Contact Us" at bounding box center [1426, 772] width 19 height 18
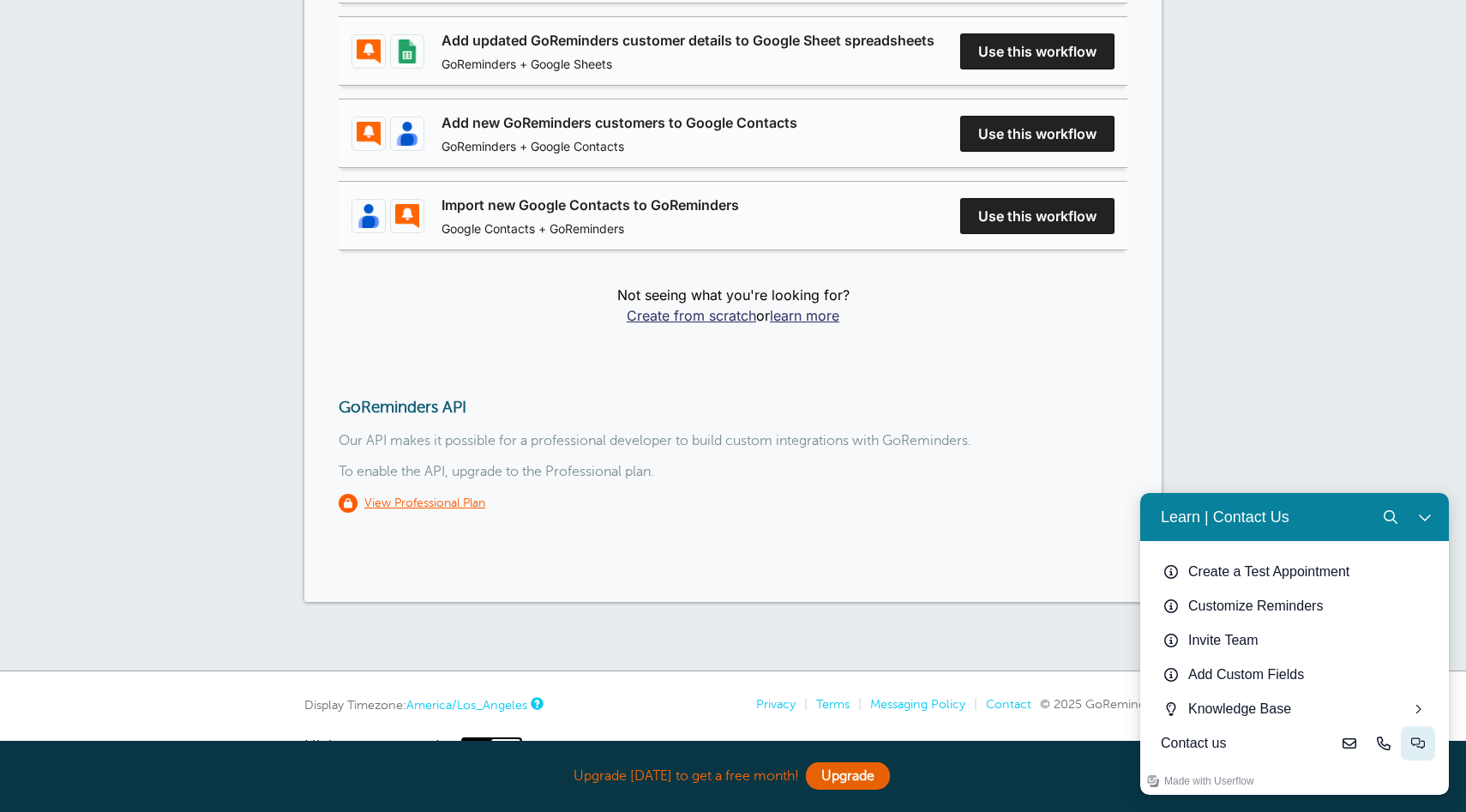
click at [1412, 749] on icon "Live-chat" at bounding box center [1419, 743] width 14 height 14
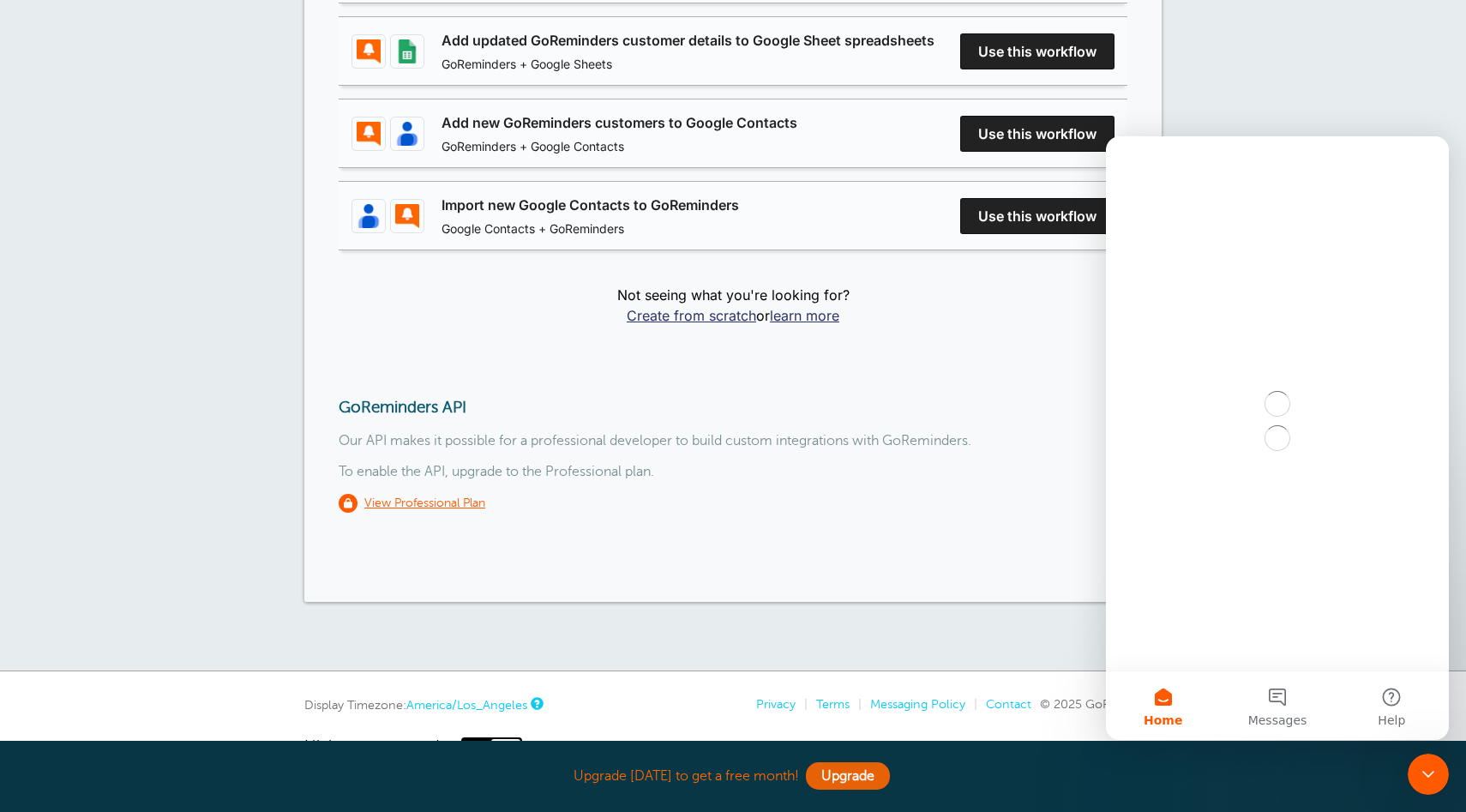
scroll to position [0, 0]
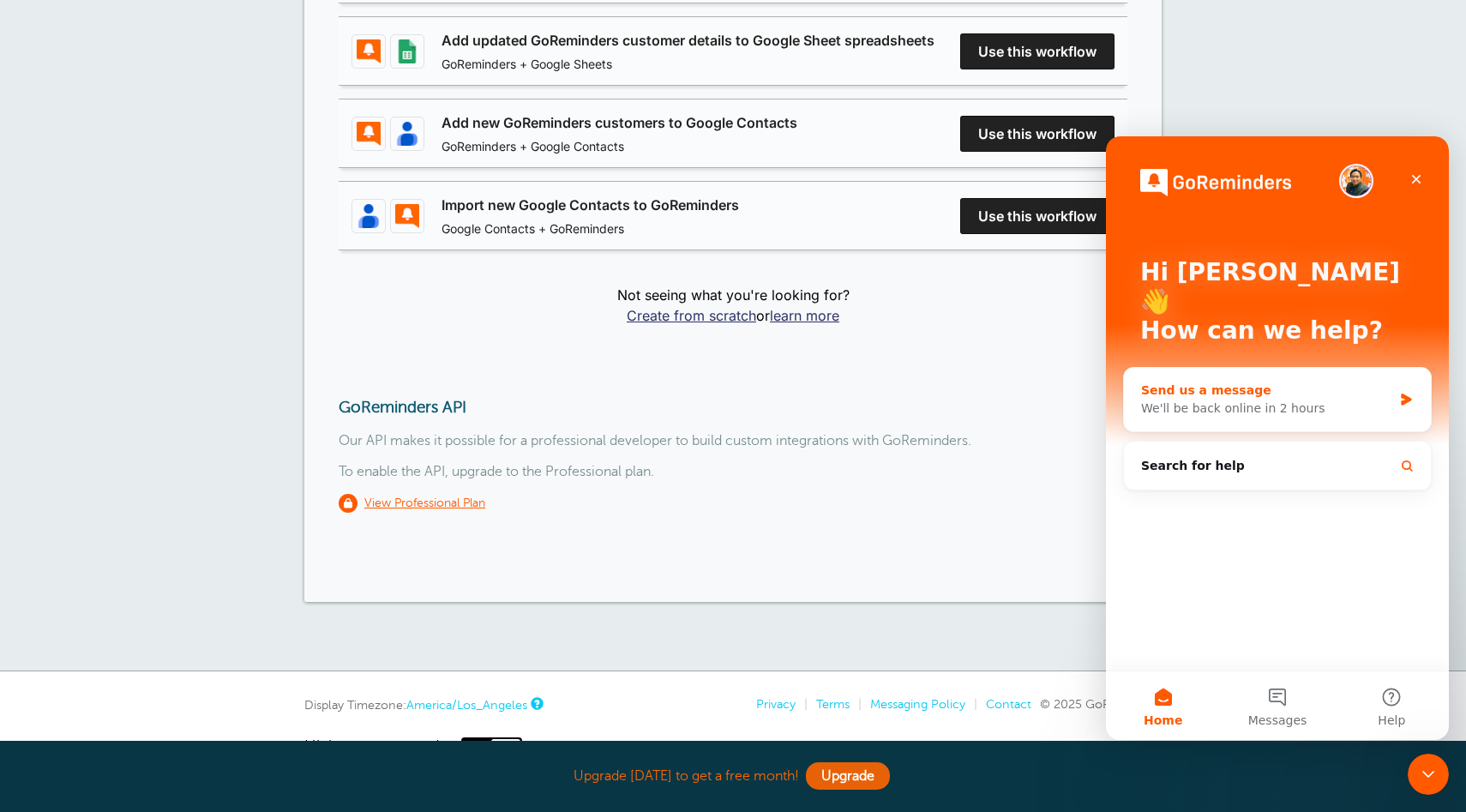
click at [1218, 400] on div "We'll be back online in 2 hours" at bounding box center [1267, 408] width 251 height 18
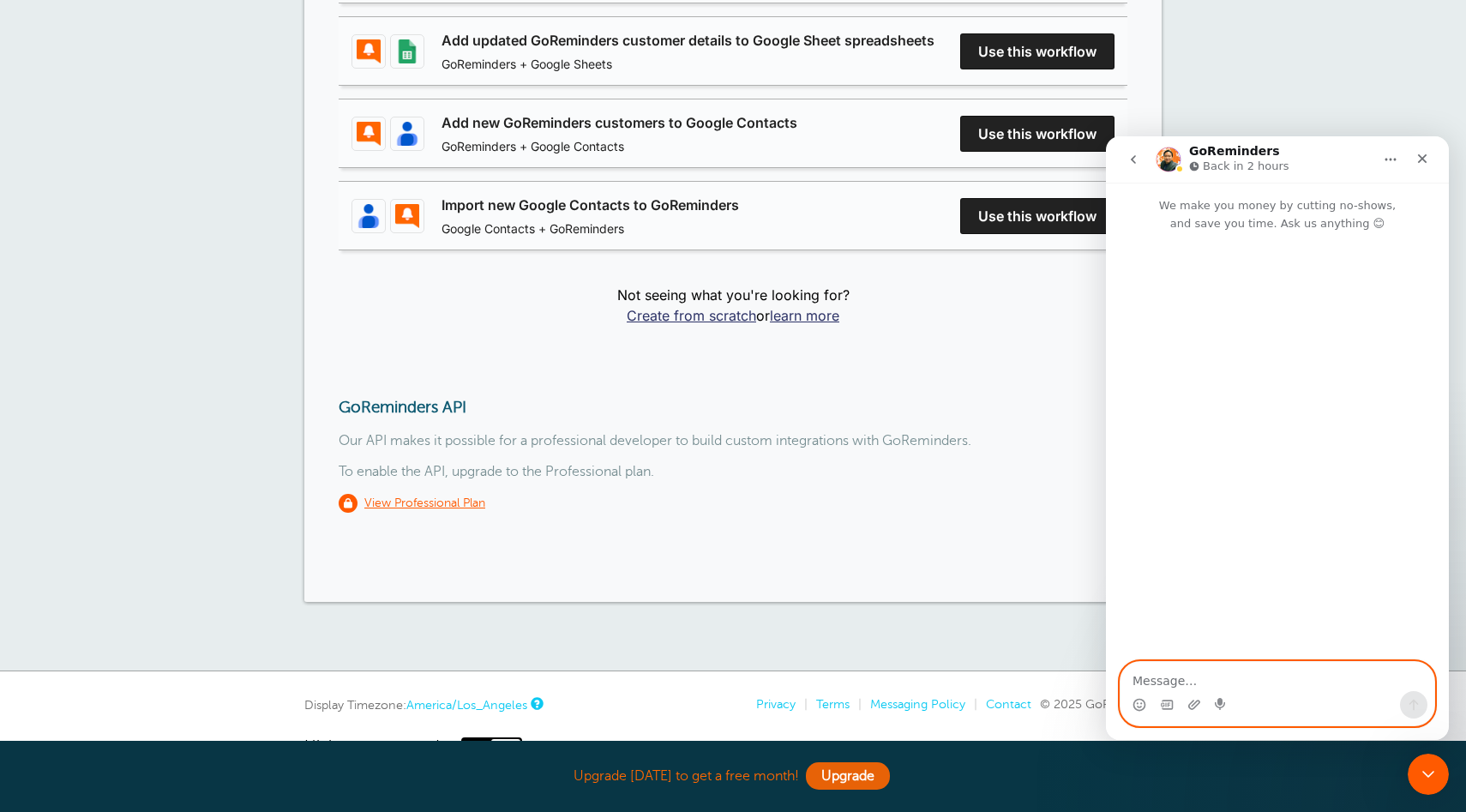
paste textarea "Hello! I want to test data transfer via API, can you enable it for me at least …"
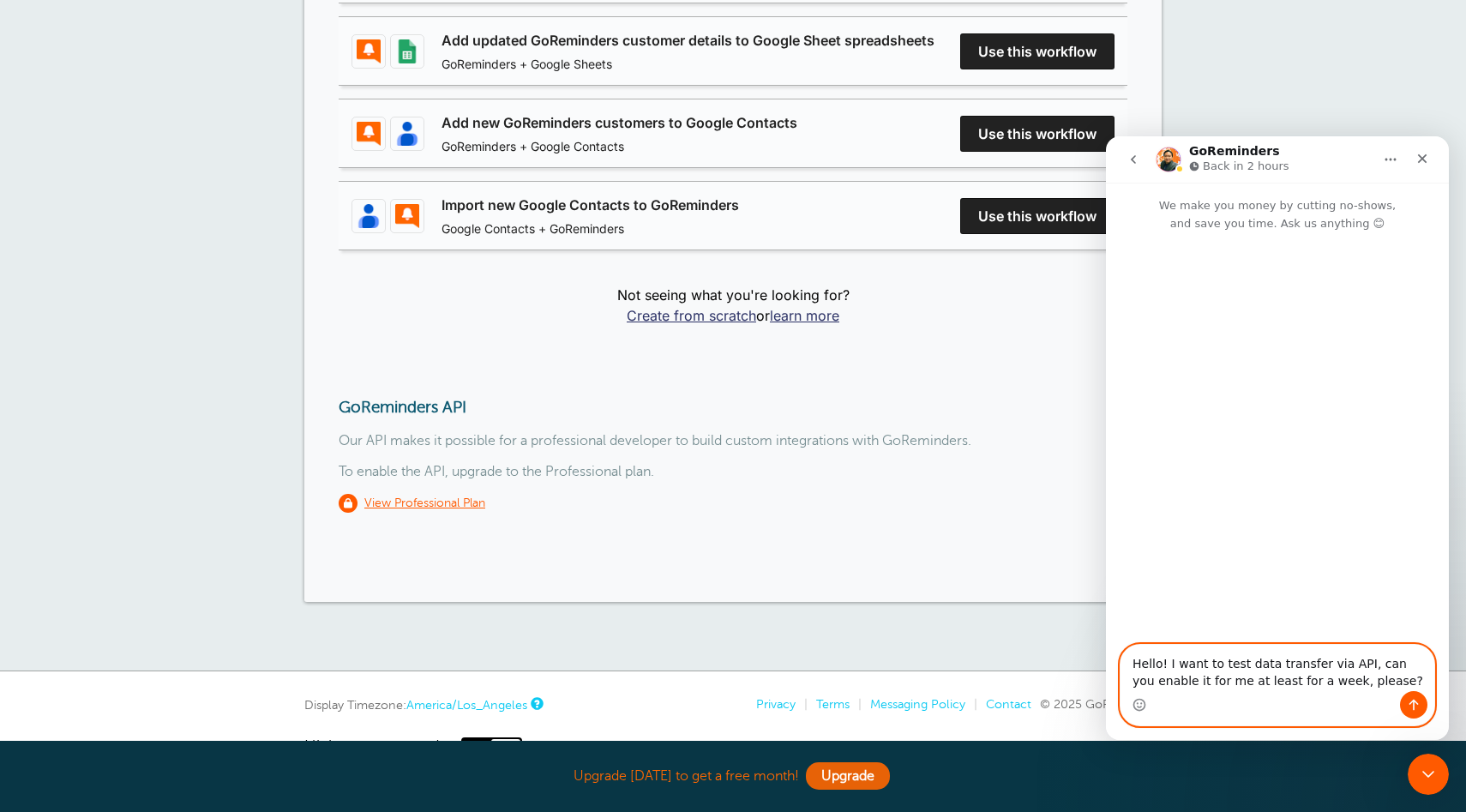
type textarea "Hello! I want to test data transfer via API, can you enable it for me at least …"
click at [1416, 704] on icon "Send a message…" at bounding box center [1414, 705] width 14 height 14
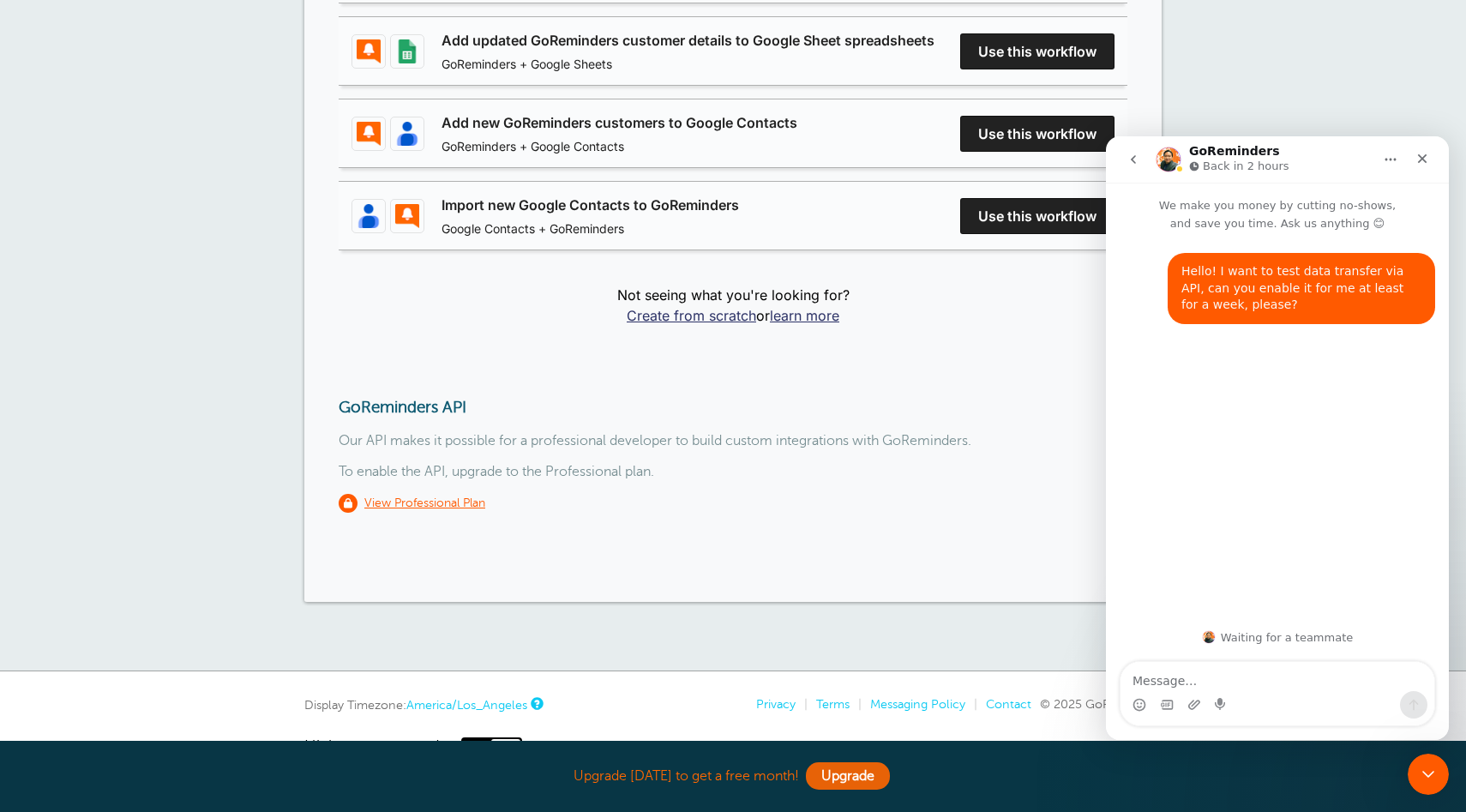
click at [1271, 85] on div "Integrations Reminders Appointments Booking Payments Customers Locations Staff …" at bounding box center [733, 23] width 1466 height 1295
